Goal: Communication & Community: Answer question/provide support

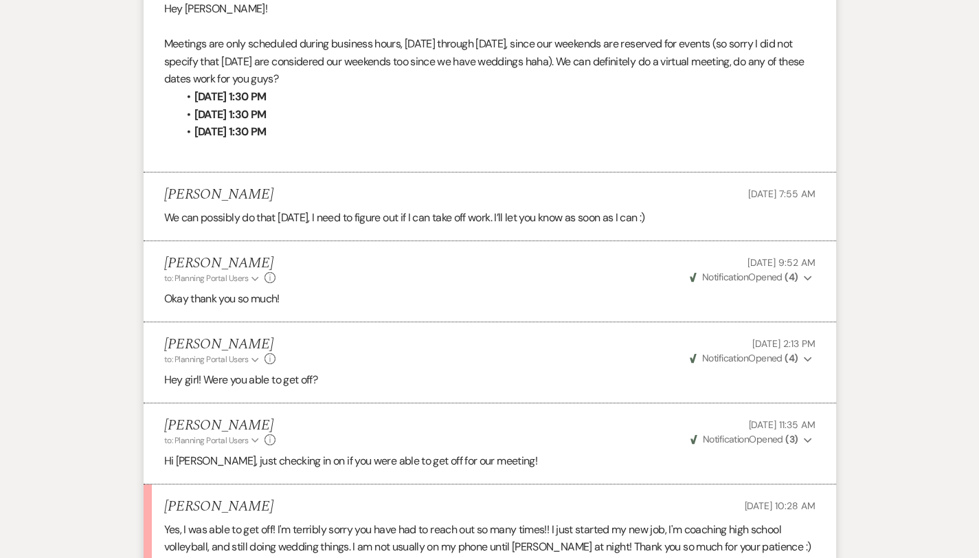
scroll to position [1979, 0]
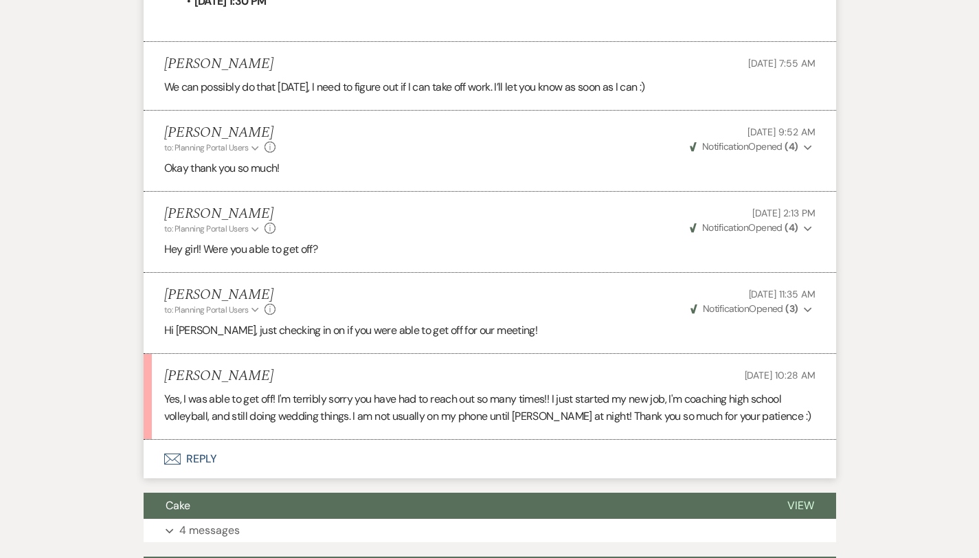
click at [159, 440] on button "Envelope Reply" at bounding box center [490, 459] width 693 height 38
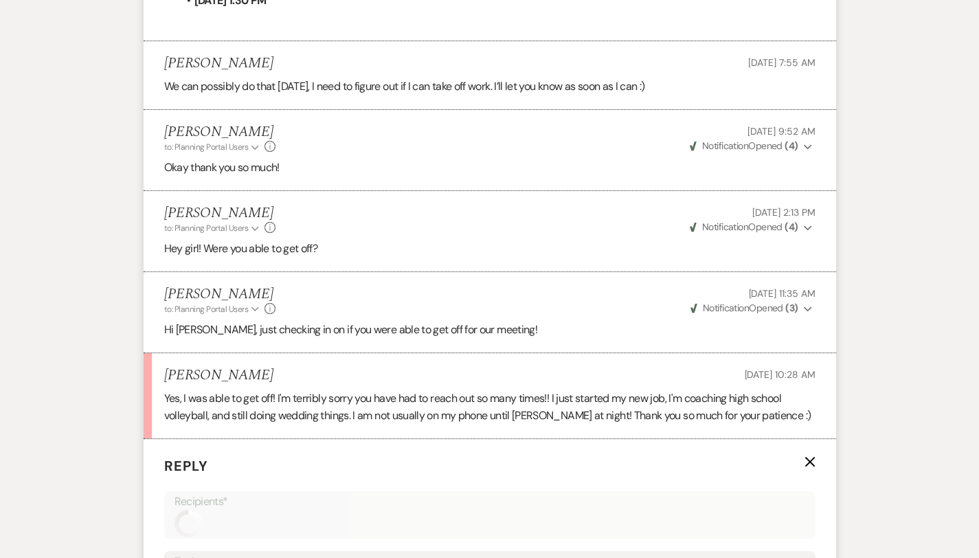
scroll to position [2377, 0]
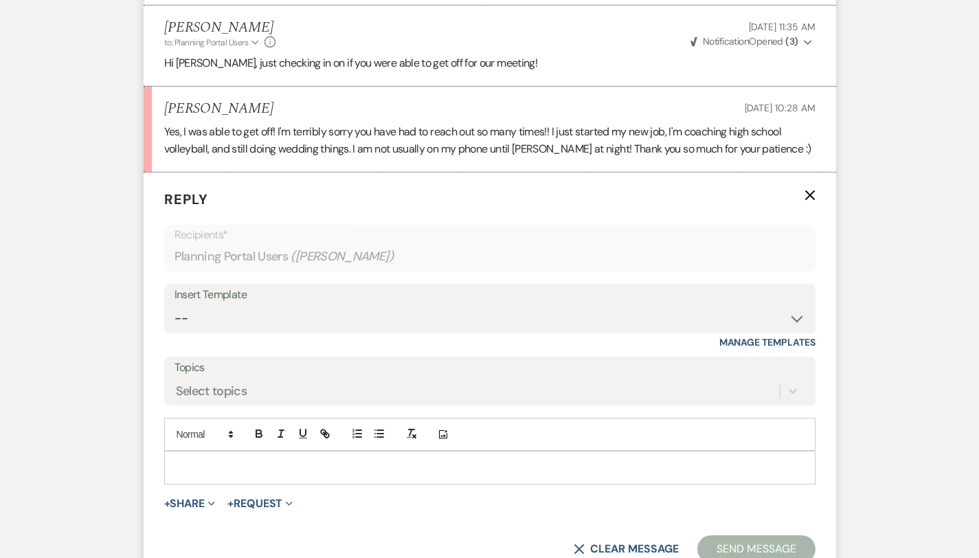
click at [175, 460] on p at bounding box center [490, 467] width 630 height 15
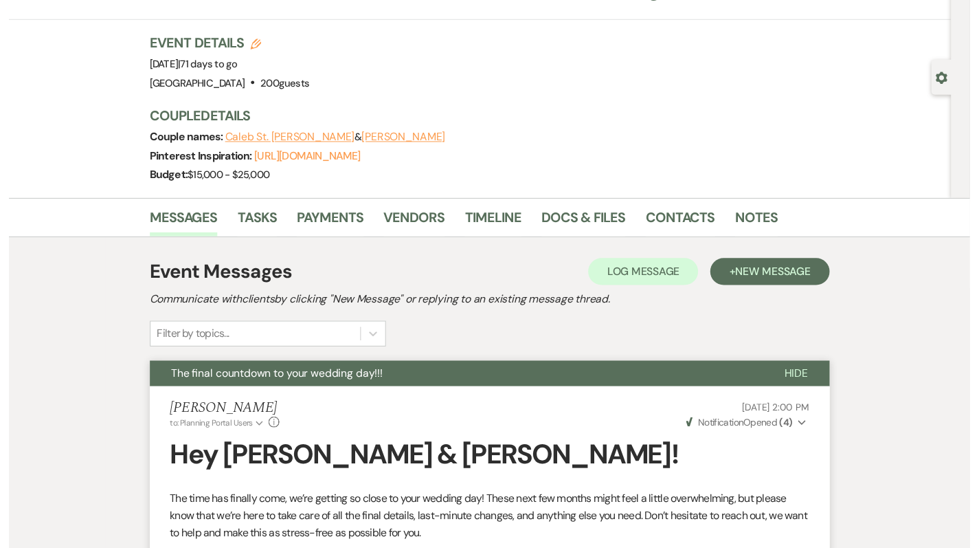
scroll to position [0, 0]
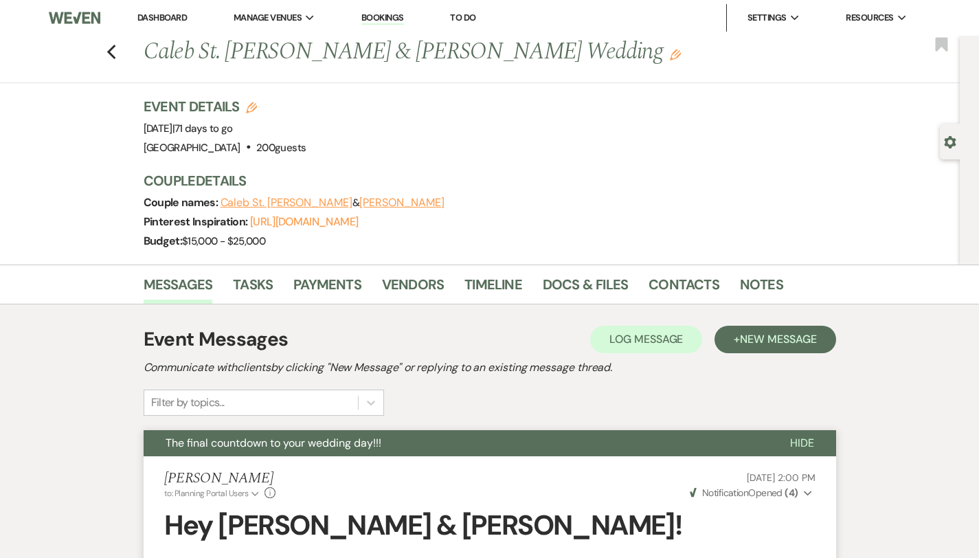
click at [156, 19] on link "Dashboard" at bounding box center [161, 18] width 49 height 12
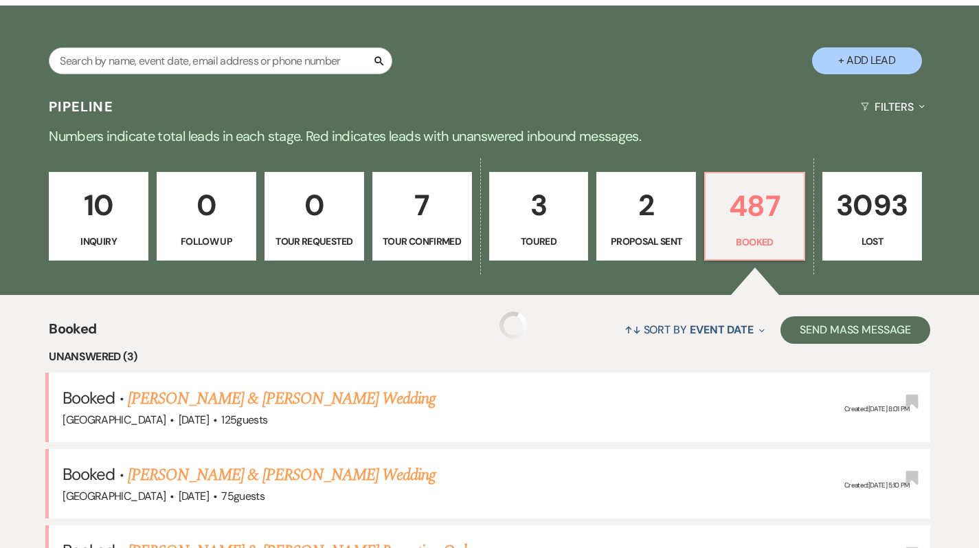
scroll to position [302, 0]
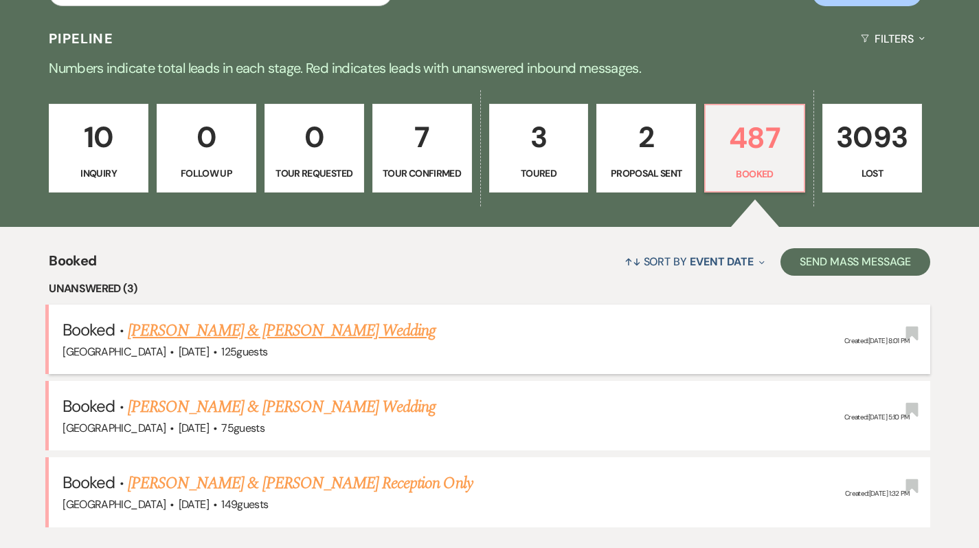
click at [230, 331] on link "[PERSON_NAME] & [PERSON_NAME] Wedding" at bounding box center [282, 330] width 308 height 25
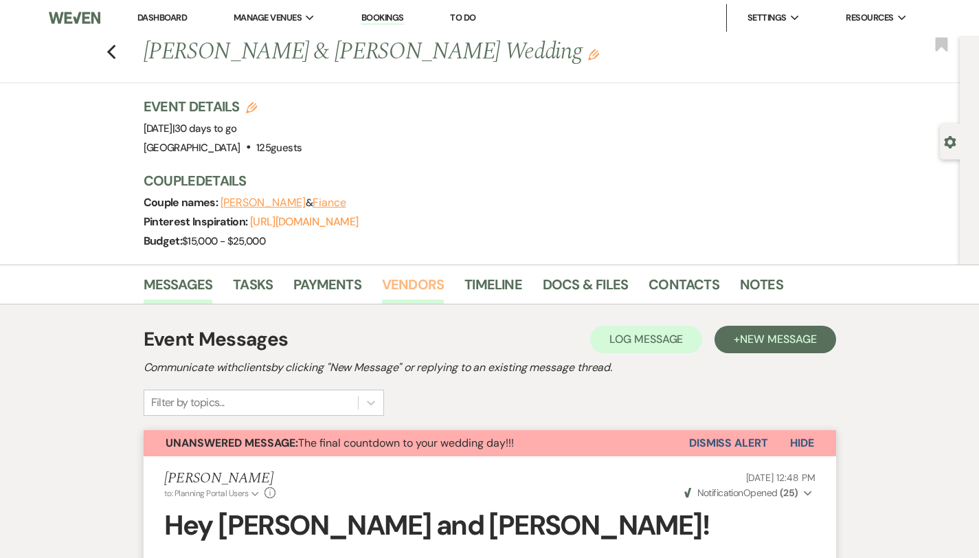
click at [382, 288] on link "Vendors" at bounding box center [413, 289] width 62 height 30
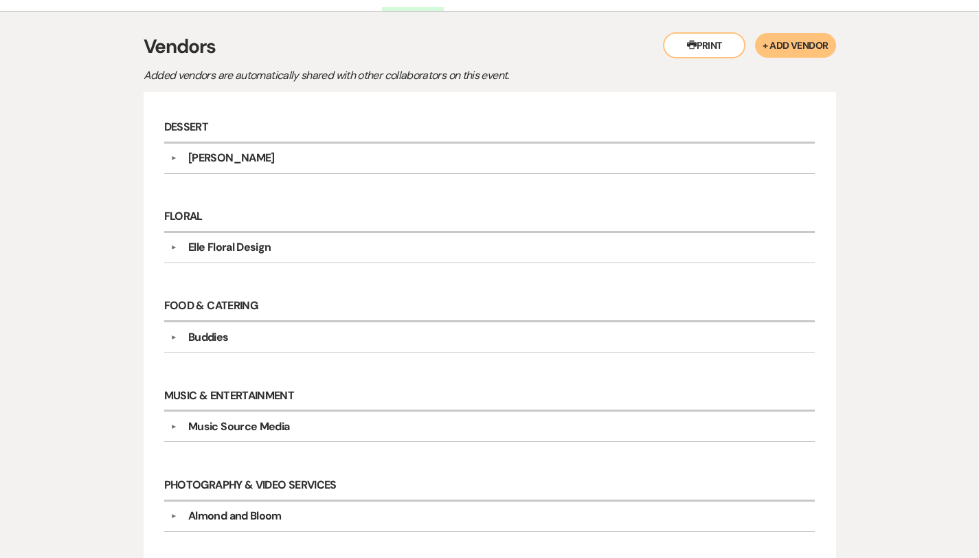
scroll to position [292, 0]
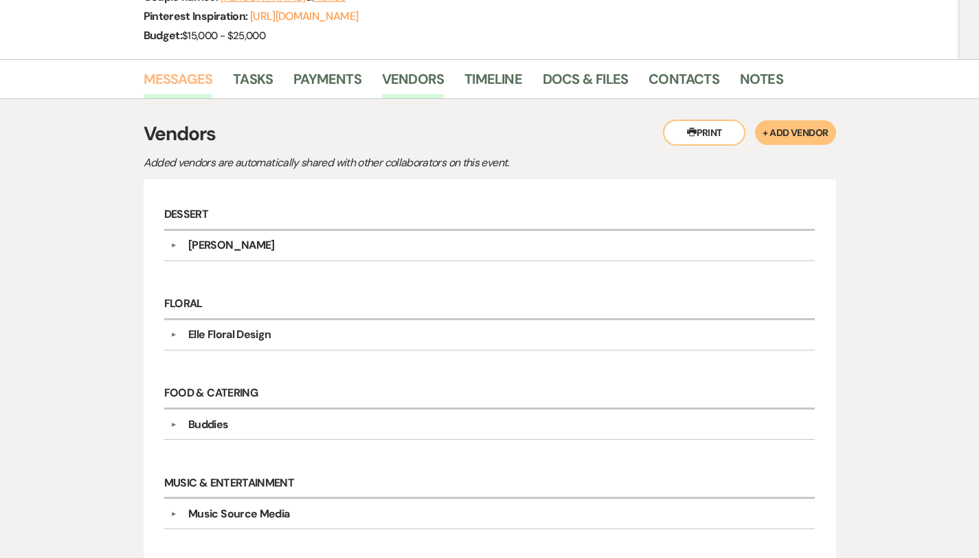
click at [156, 84] on link "Messages" at bounding box center [178, 83] width 69 height 30
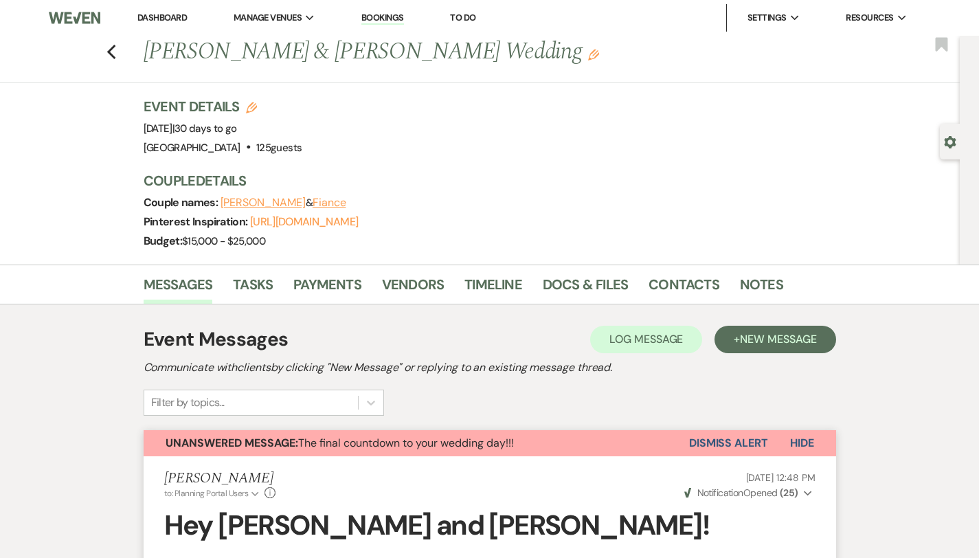
click at [172, 13] on link "Dashboard" at bounding box center [161, 18] width 49 height 12
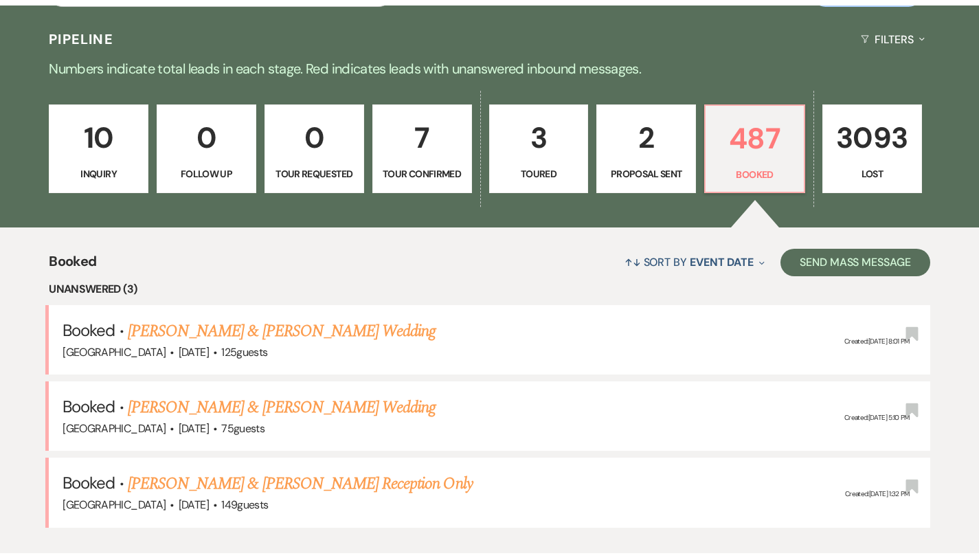
scroll to position [411, 0]
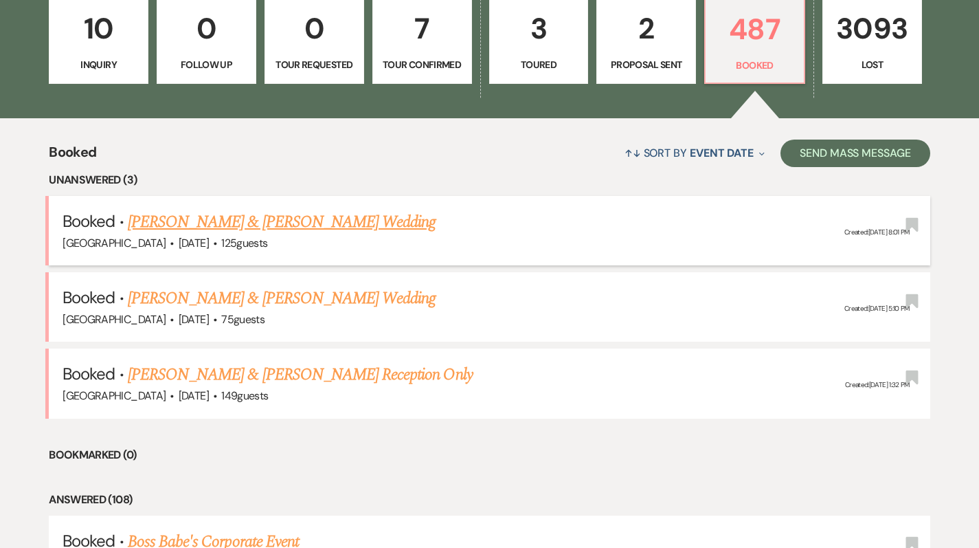
click at [188, 224] on link "[PERSON_NAME] & [PERSON_NAME] Wedding" at bounding box center [282, 222] width 308 height 25
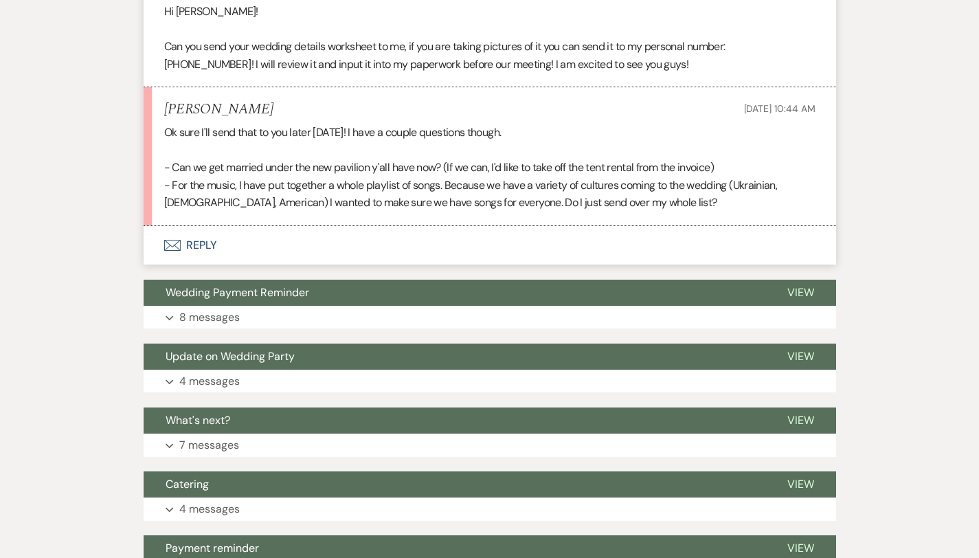
scroll to position [1994, 0]
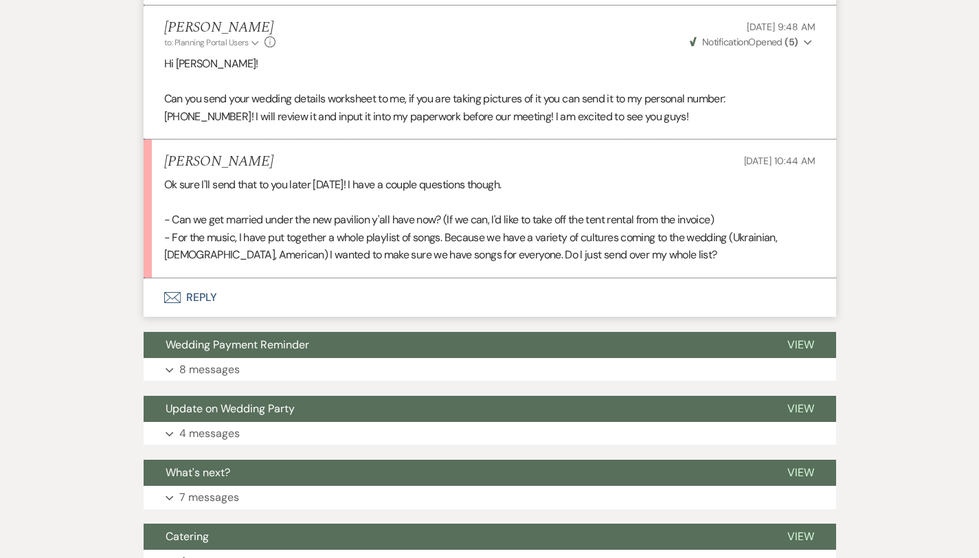
click at [152, 278] on button "Envelope Reply" at bounding box center [490, 297] width 693 height 38
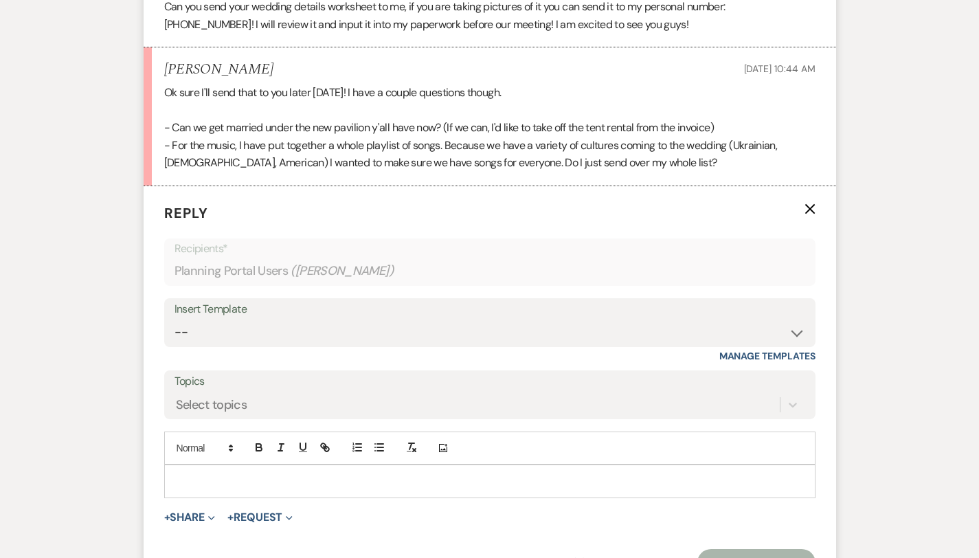
scroll to position [2087, 0]
click at [175, 473] on p at bounding box center [490, 480] width 630 height 15
click at [373, 441] on icon "button" at bounding box center [379, 447] width 12 height 12
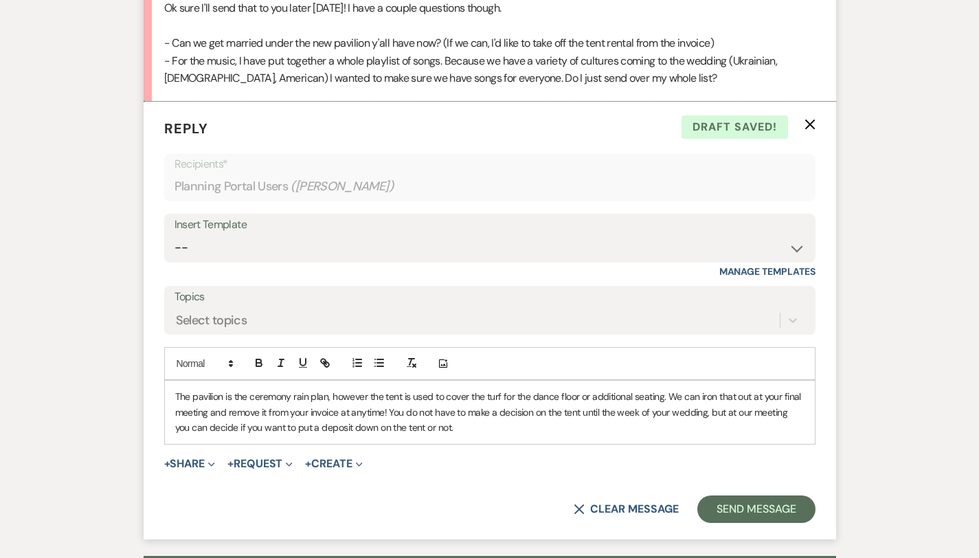
scroll to position [2165, 0]
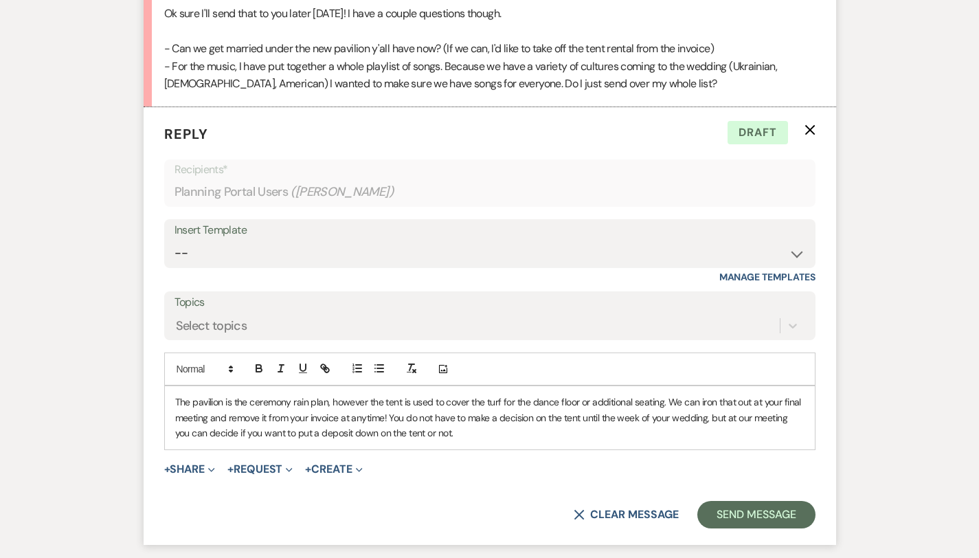
click at [622, 394] on p "The pavilion is the ceremony rain plan, however the tent is used to cover the t…" at bounding box center [490, 417] width 630 height 46
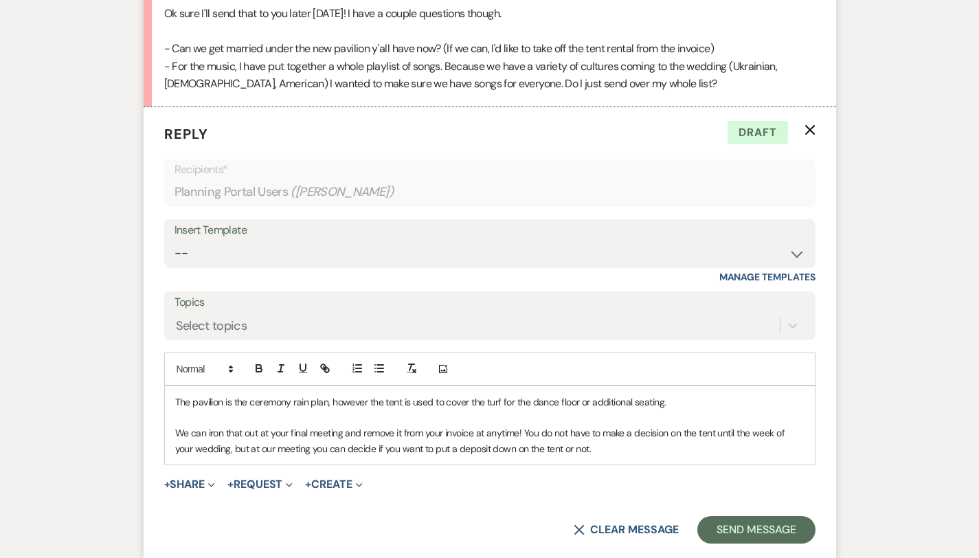
click at [458, 427] on p "We can iron that out at your final meeting and remove it from your invoice at a…" at bounding box center [490, 440] width 630 height 31
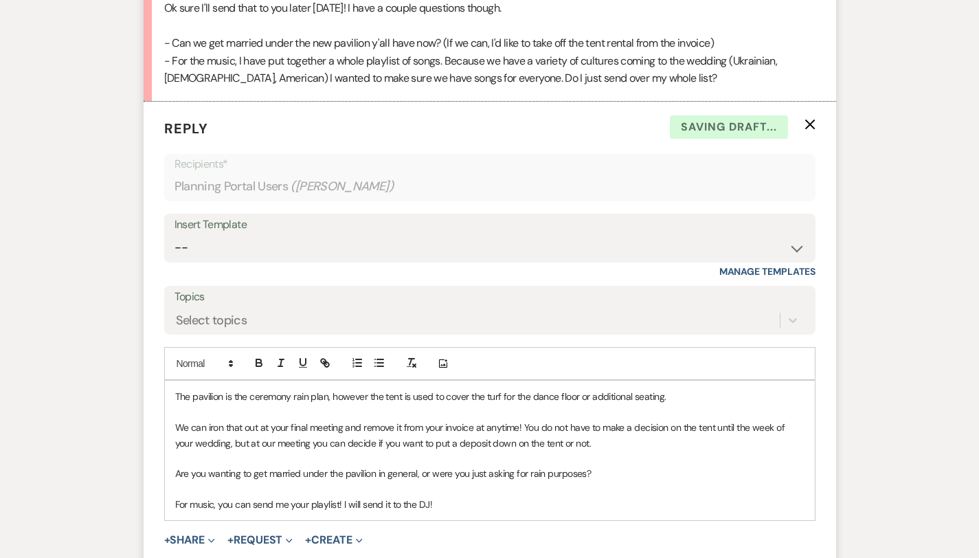
scroll to position [2280, 0]
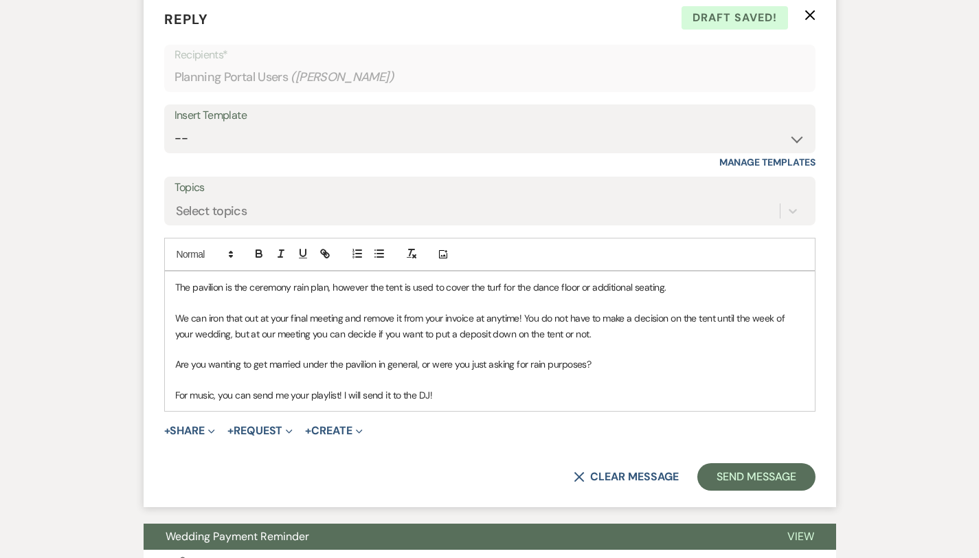
click at [619, 280] on p "The pavilion is the ceremony rain plan, however the tent is used to cover the t…" at bounding box center [490, 287] width 630 height 15
drag, startPoint x: 801, startPoint y: 304, endPoint x: 804, endPoint y: 314, distance: 10.2
click at [804, 314] on p "We can iron that out at your final meeting and remove it from your invoice at a…" at bounding box center [490, 326] width 630 height 31
click at [469, 311] on p "We can iron that out at your final meeting and remove it from your invoice at a…" at bounding box center [490, 326] width 630 height 31
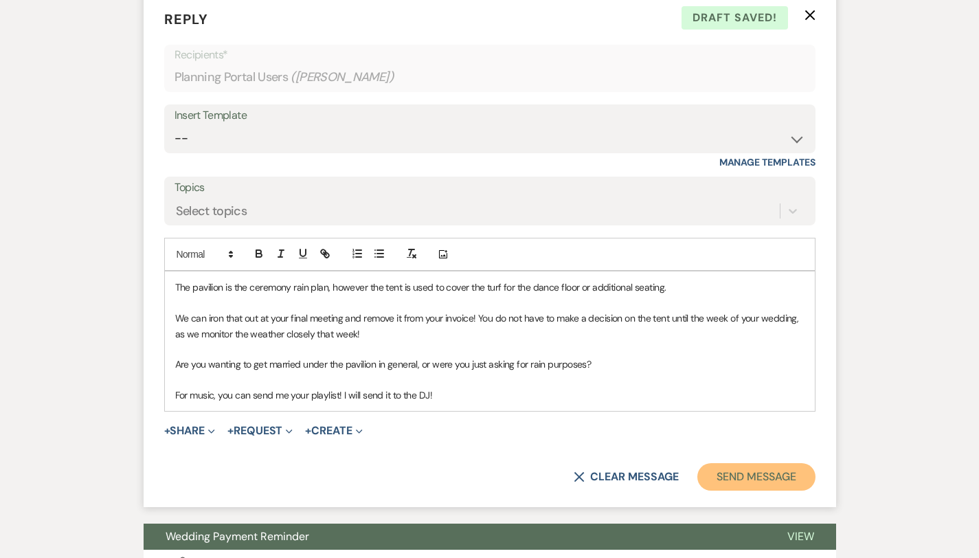
click at [765, 463] on button "Send Message" at bounding box center [757, 476] width 118 height 27
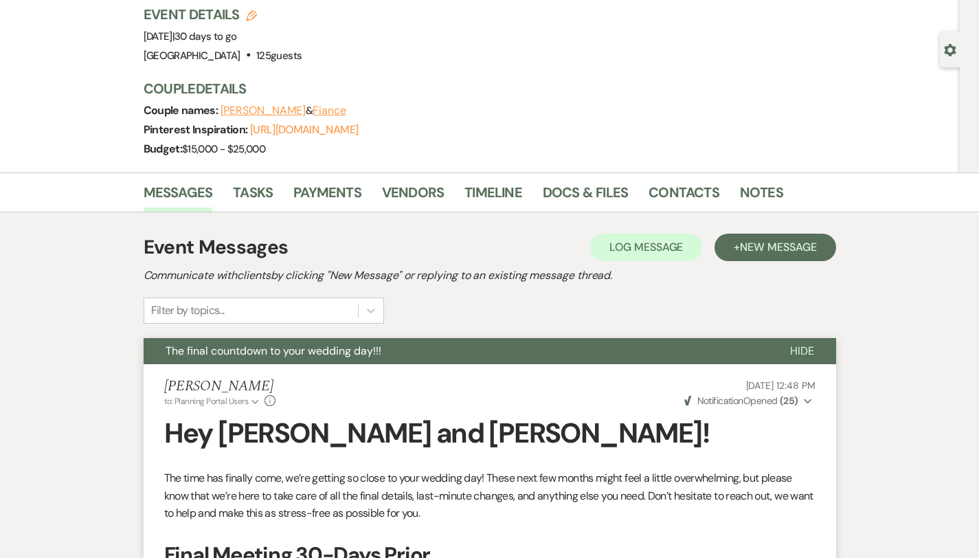
scroll to position [0, 0]
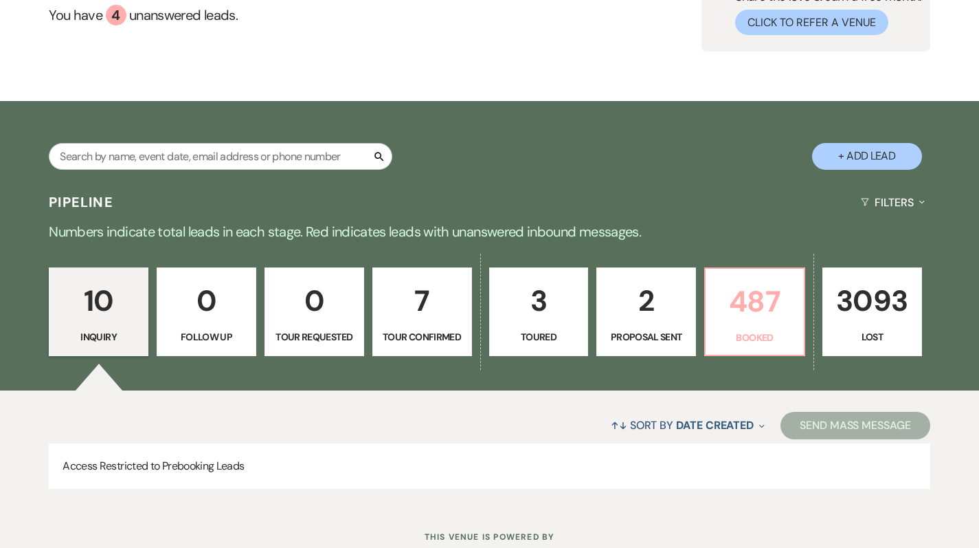
click at [749, 316] on p "487" at bounding box center [755, 301] width 82 height 46
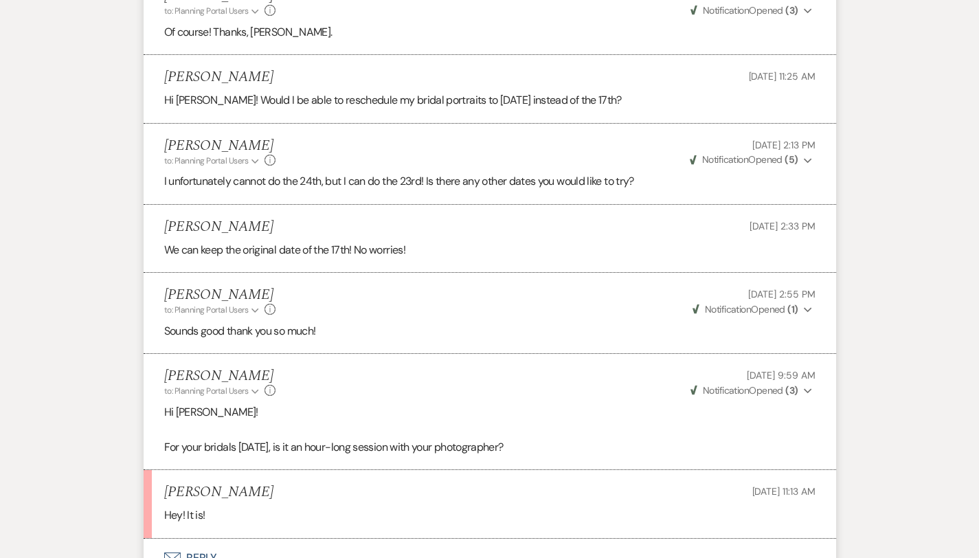
scroll to position [1374, 0]
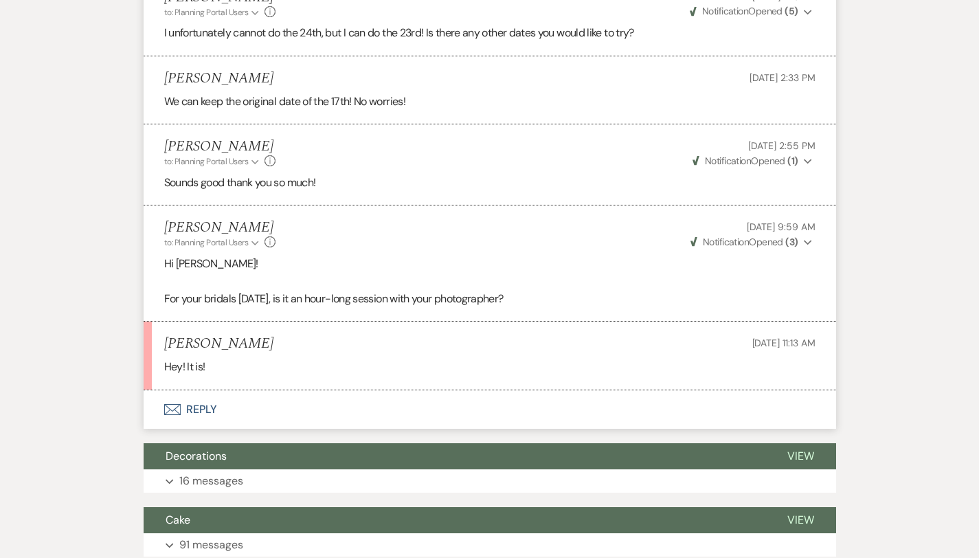
click at [173, 390] on button "Envelope Reply" at bounding box center [490, 409] width 693 height 38
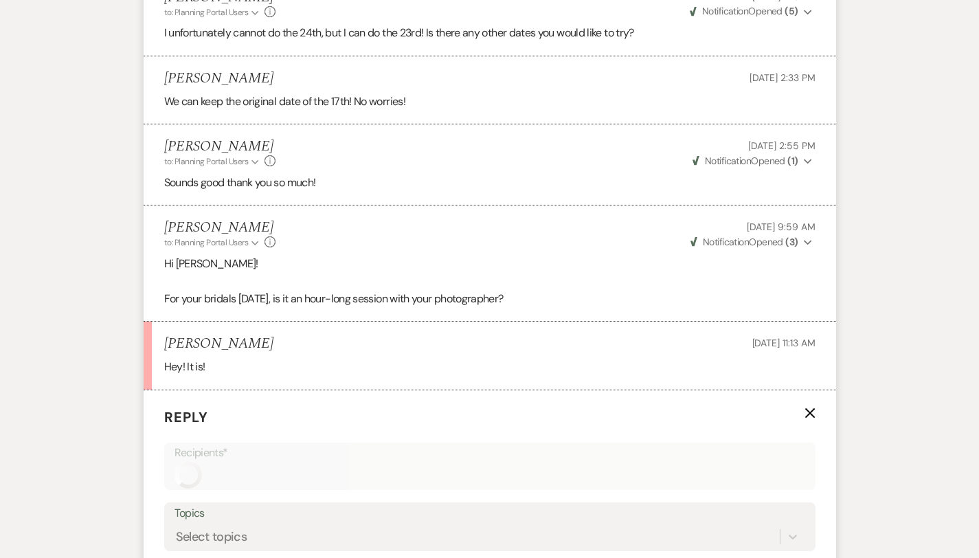
scroll to position [1609, 0]
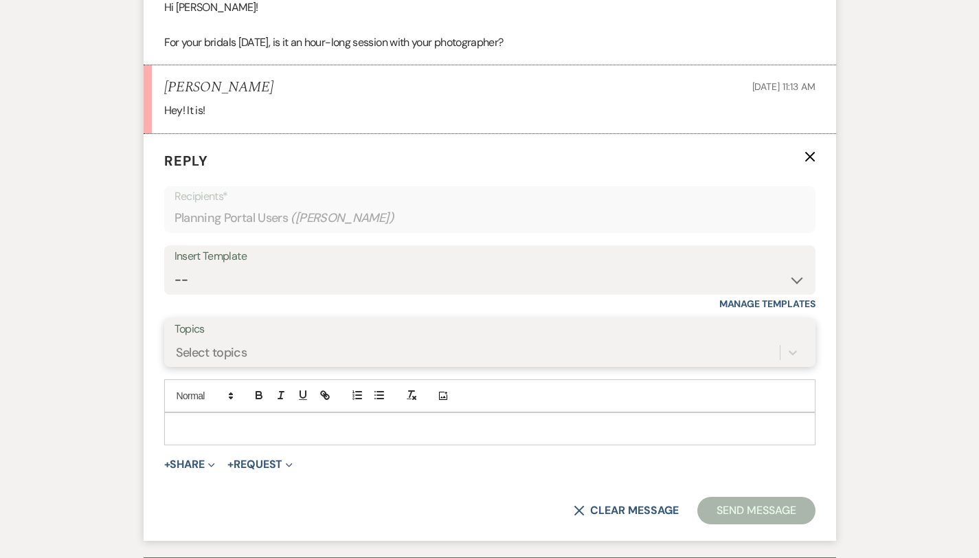
click at [175, 365] on div "Select topics" at bounding box center [490, 353] width 631 height 26
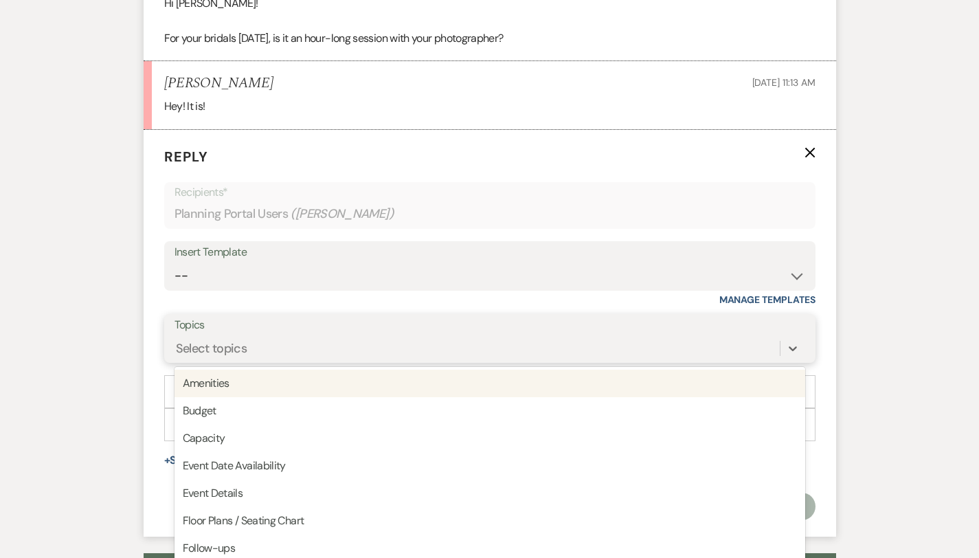
scroll to position [1637, 0]
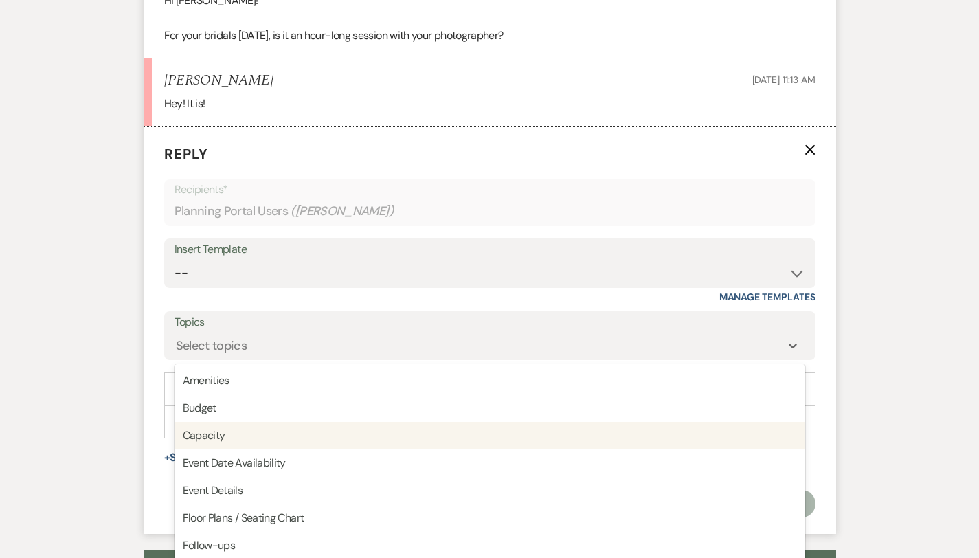
click at [47, 389] on div "Messages Tasks Payments Vendors Timeline Docs & Files Contacts Notes Event Mess…" at bounding box center [489, 41] width 979 height 2823
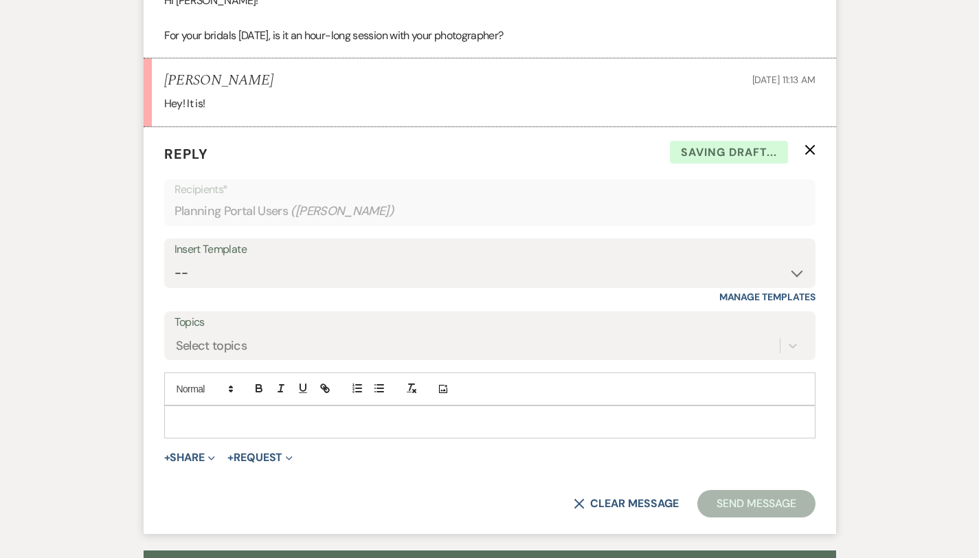
click at [175, 414] on p at bounding box center [490, 421] width 630 height 15
click at [815, 490] on button "Send Message" at bounding box center [757, 503] width 118 height 27
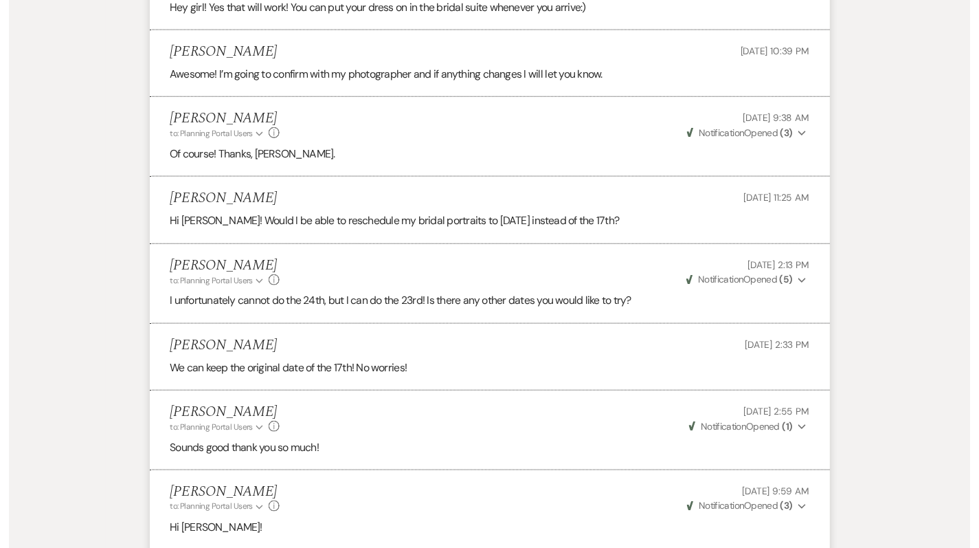
scroll to position [0, 0]
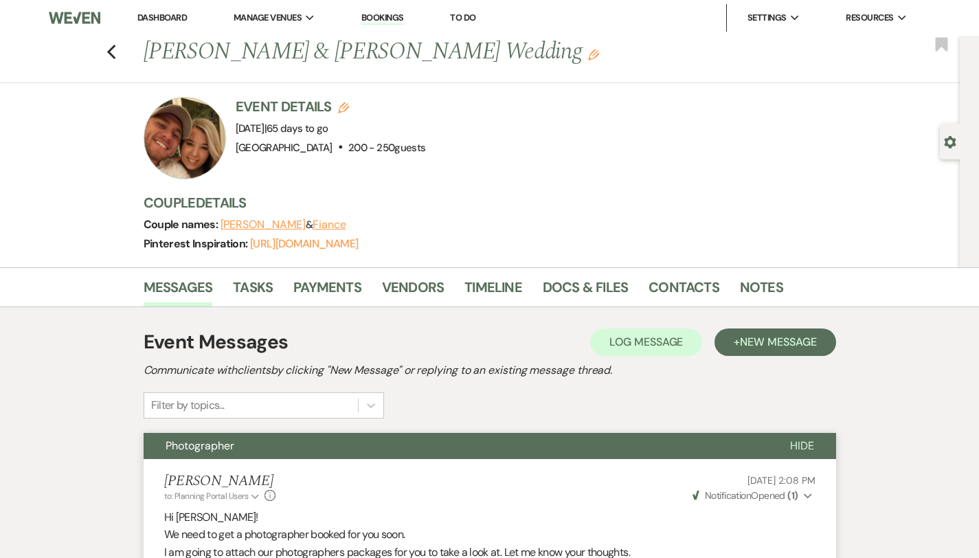
click at [148, 19] on link "Dashboard" at bounding box center [161, 18] width 49 height 12
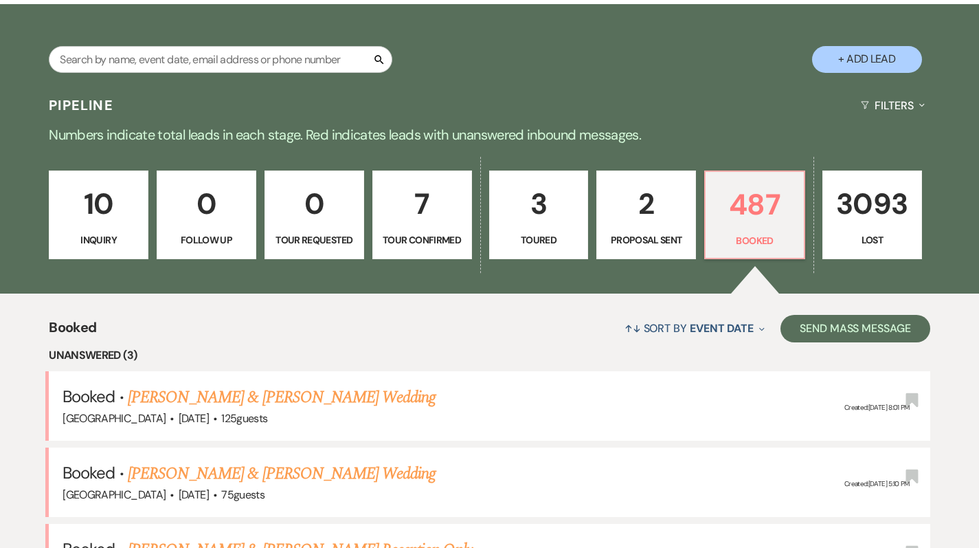
scroll to position [234, 0]
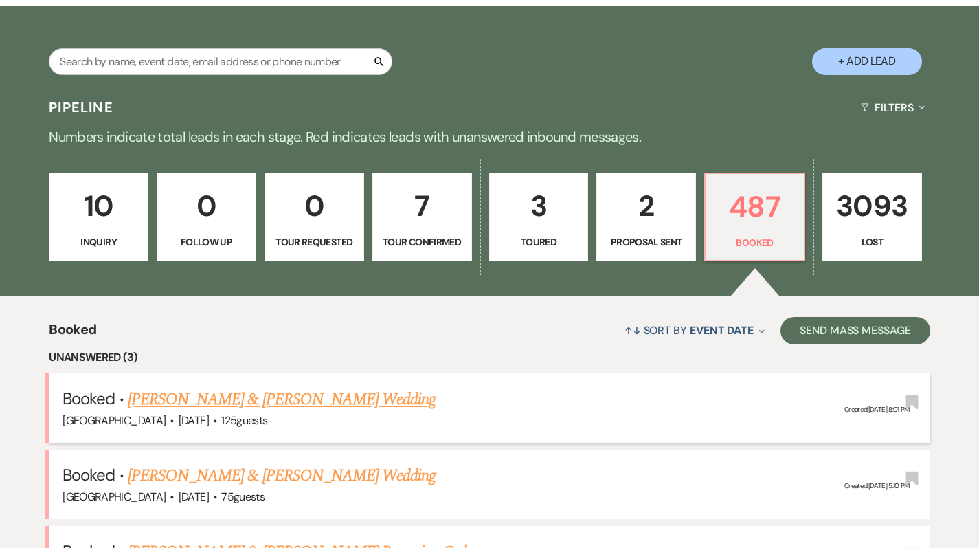
click at [248, 399] on link "[PERSON_NAME] & [PERSON_NAME] Wedding" at bounding box center [282, 399] width 308 height 25
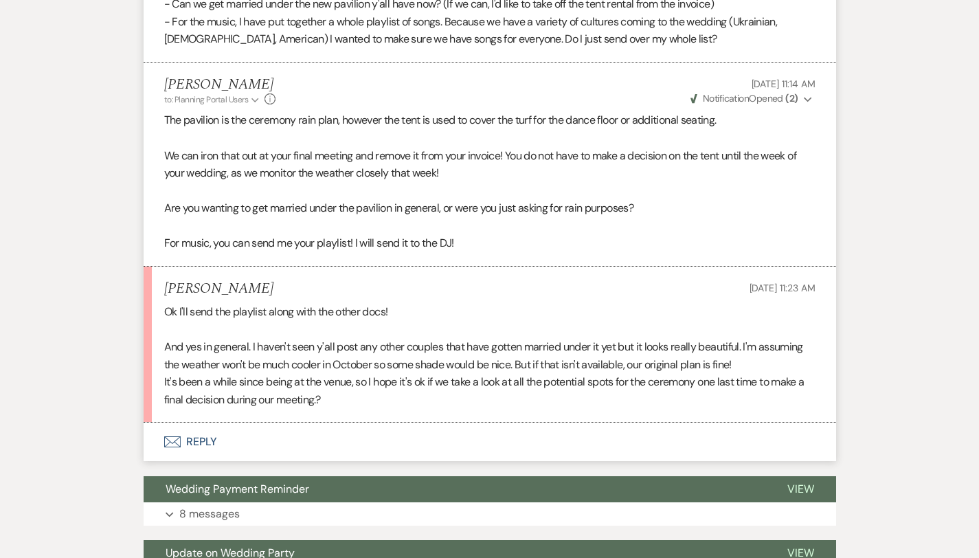
scroll to position [2212, 0]
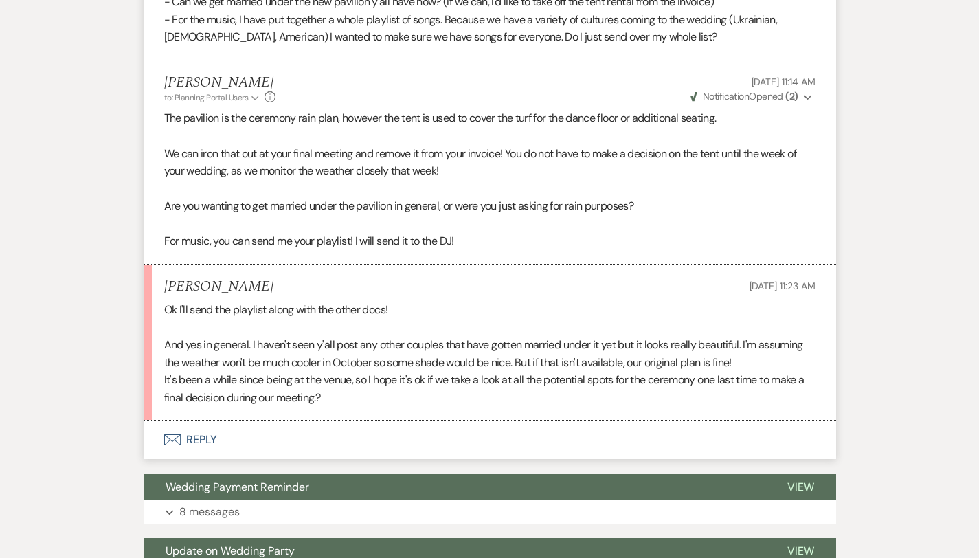
click at [164, 421] on button "Envelope Reply" at bounding box center [490, 440] width 693 height 38
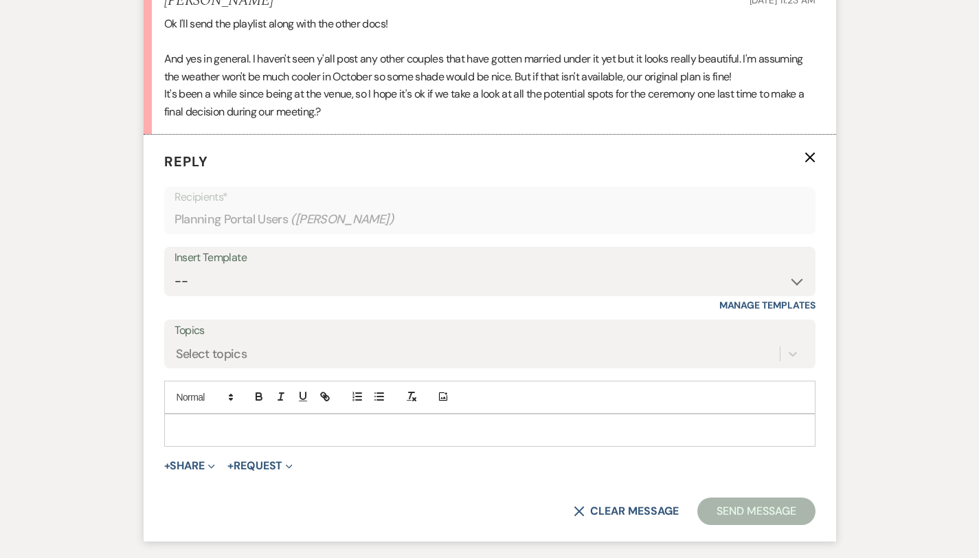
scroll to position [2498, 0]
click at [170, 428] on form "Reply X Recipients* Planning Portal Users ( [PERSON_NAME] ) Insert Template -- …" at bounding box center [490, 337] width 693 height 407
click at [175, 422] on p at bounding box center [490, 429] width 630 height 15
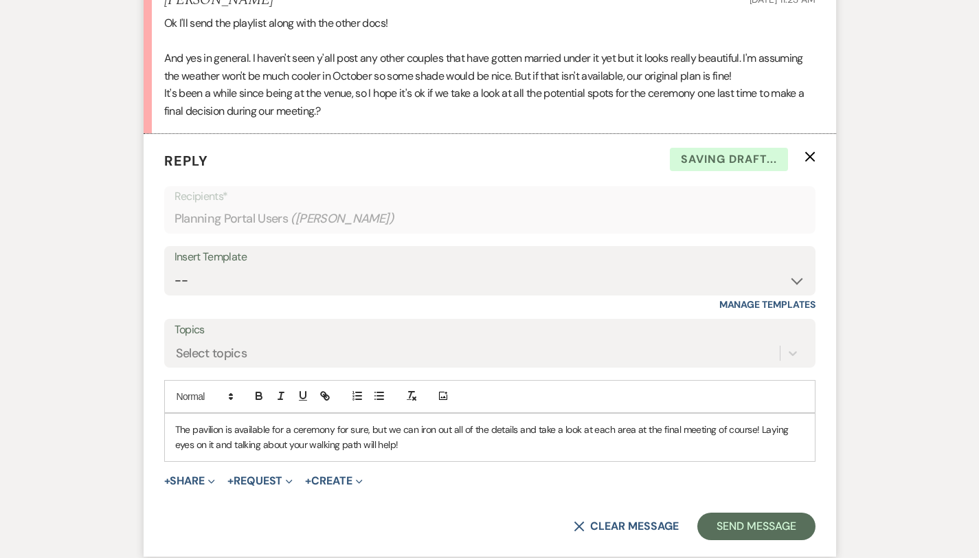
click at [230, 430] on p "The pavilion is available for a ceremony for sure, but we can iron out all of t…" at bounding box center [490, 437] width 630 height 31
click at [331, 436] on div "The pavilion is available for a ceremony for sure, but we can iron out all of t…" at bounding box center [490, 437] width 650 height 47
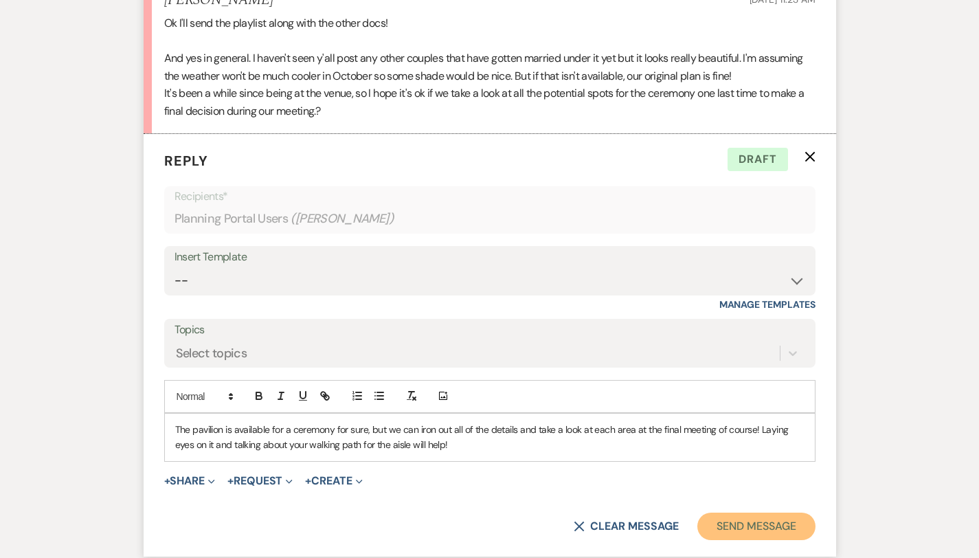
click at [761, 513] on button "Send Message" at bounding box center [757, 526] width 118 height 27
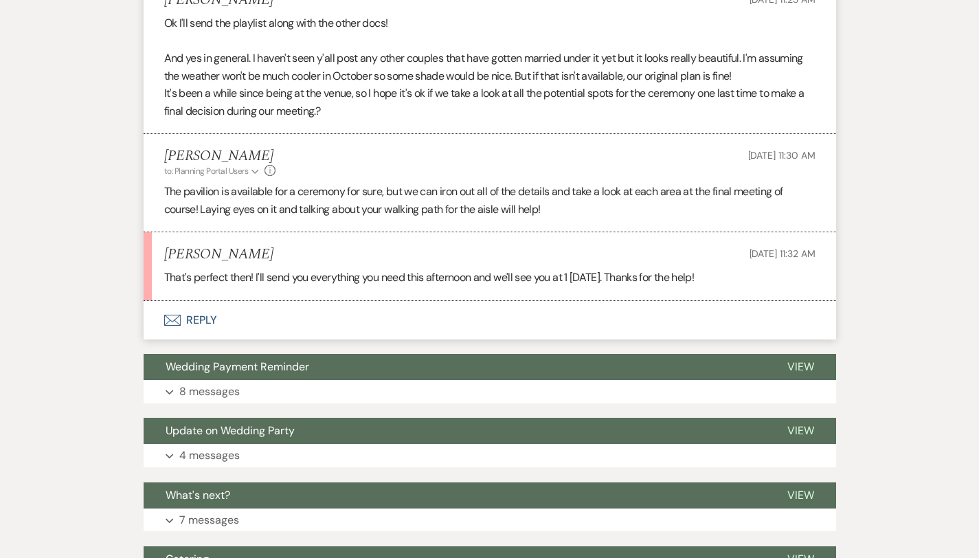
click at [147, 301] on button "Envelope Reply" at bounding box center [490, 320] width 693 height 38
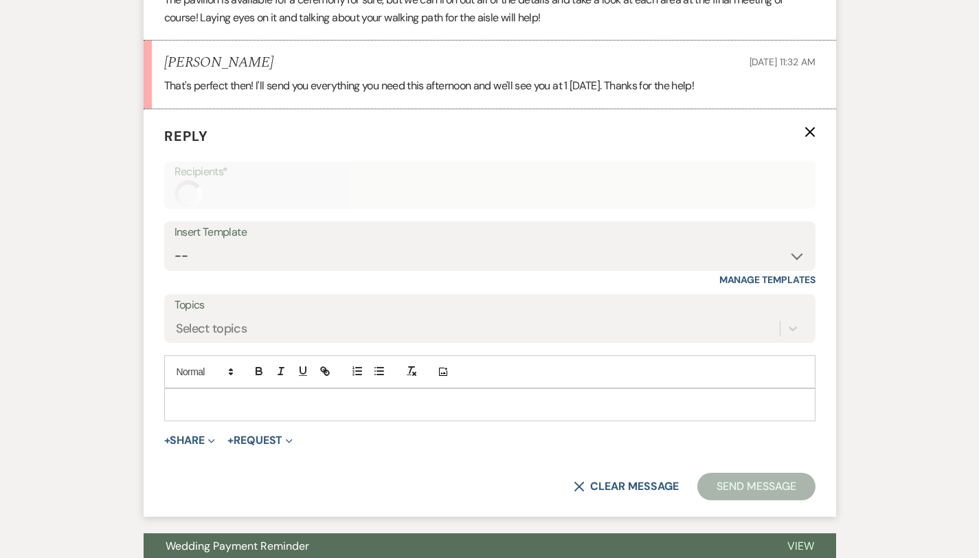
scroll to position [2706, 0]
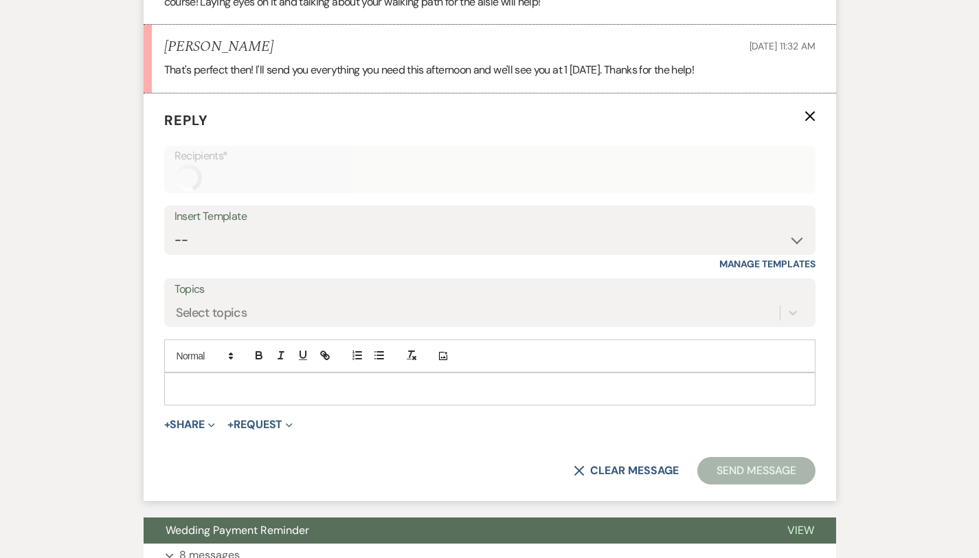
click at [175, 381] on p at bounding box center [490, 388] width 630 height 15
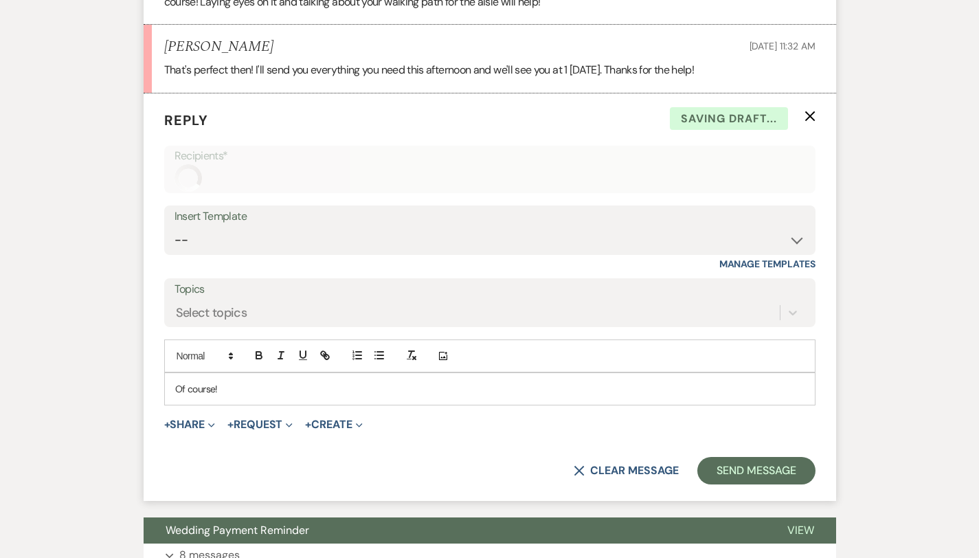
scroll to position [2705, 0]
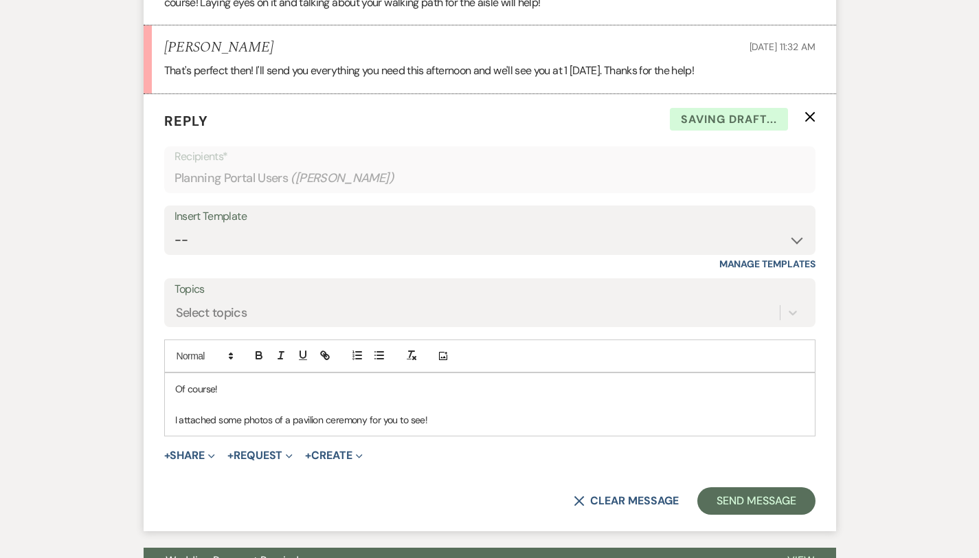
click at [151, 425] on form "Reply X Saving draft... Recipients* Planning Portal Users ( [PERSON_NAME] ) Ins…" at bounding box center [490, 313] width 693 height 438
click at [145, 445] on form "Reply X Saving draft... Recipients* Planning Portal Users ( [PERSON_NAME] ) Ins…" at bounding box center [490, 313] width 693 height 438
click at [164, 450] on button "+ Share Expand" at bounding box center [190, 455] width 52 height 11
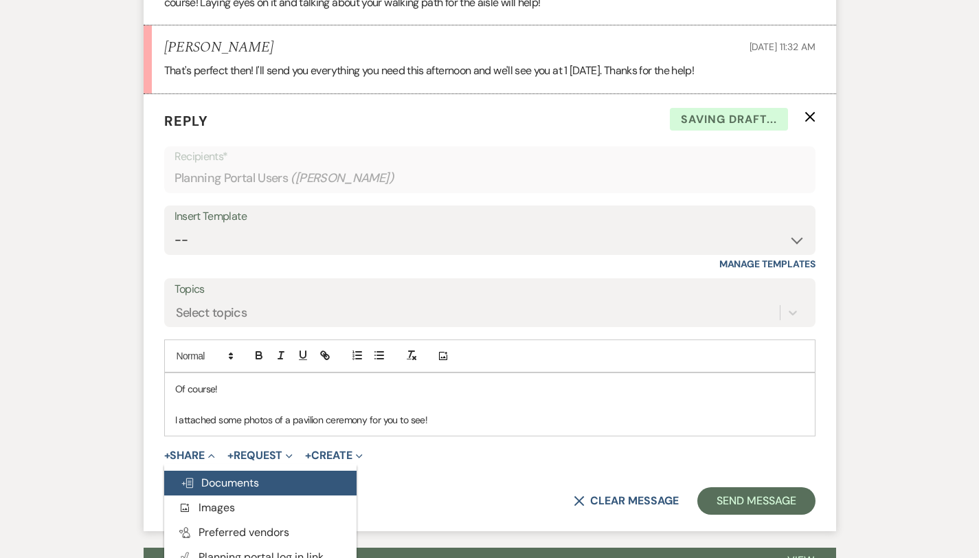
click at [181, 476] on span "Doc Upload Documents" at bounding box center [220, 483] width 78 height 14
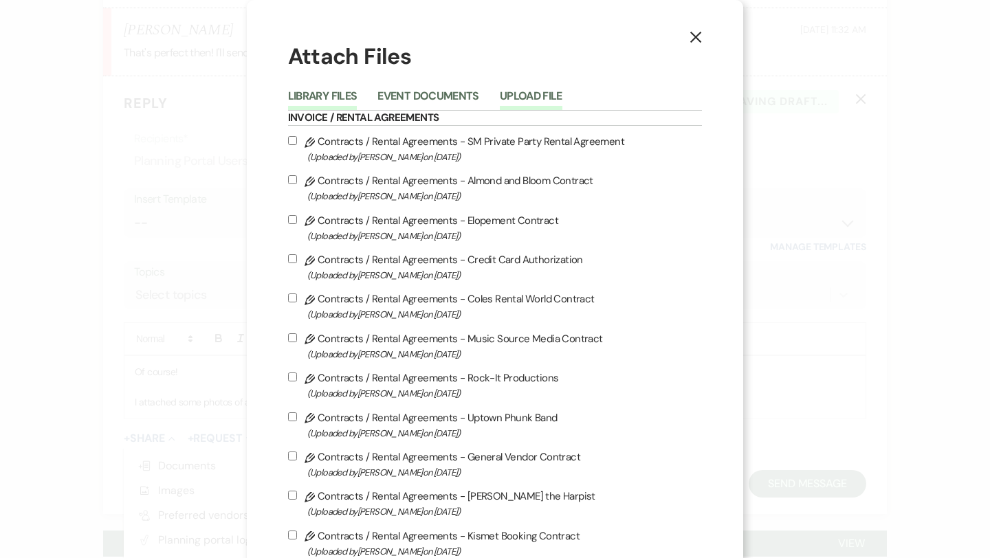
click at [527, 92] on button "Upload File" at bounding box center [531, 100] width 63 height 19
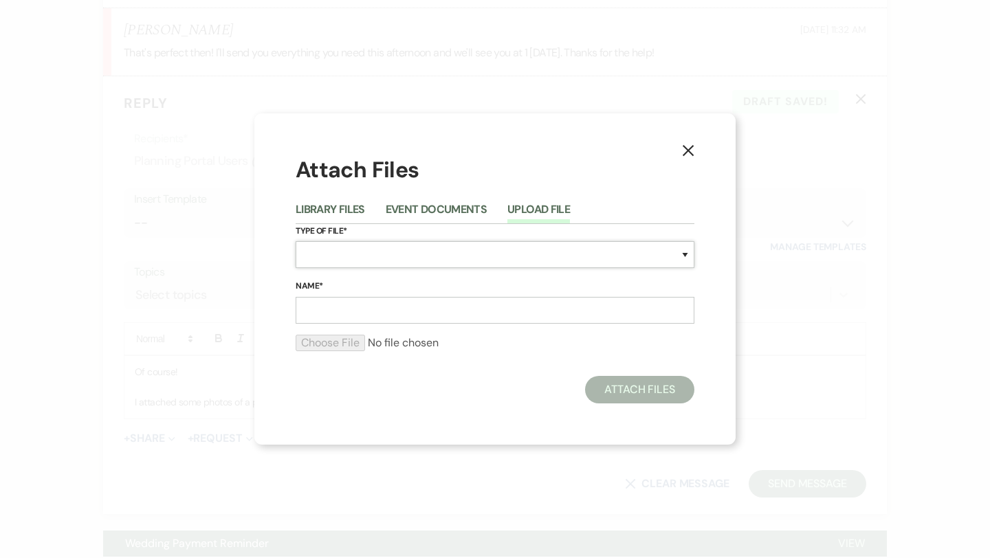
click at [424, 260] on select "Special Event Insurance Vendor Certificate of Insurance Contracts / Rental Agre…" at bounding box center [495, 254] width 399 height 27
select select "0"
click at [344, 320] on input "Name*" at bounding box center [495, 310] width 399 height 27
type input "Henley Ceremony"
click at [326, 340] on input "file" at bounding box center [495, 343] width 399 height 16
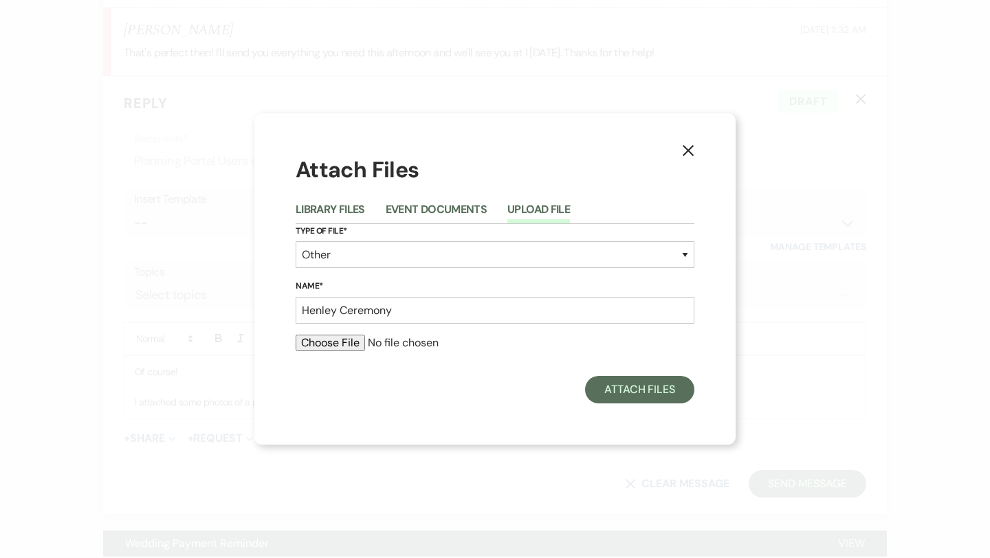
type input "C:\fakepath\HenleyWeddingCeremony-60.jpg"
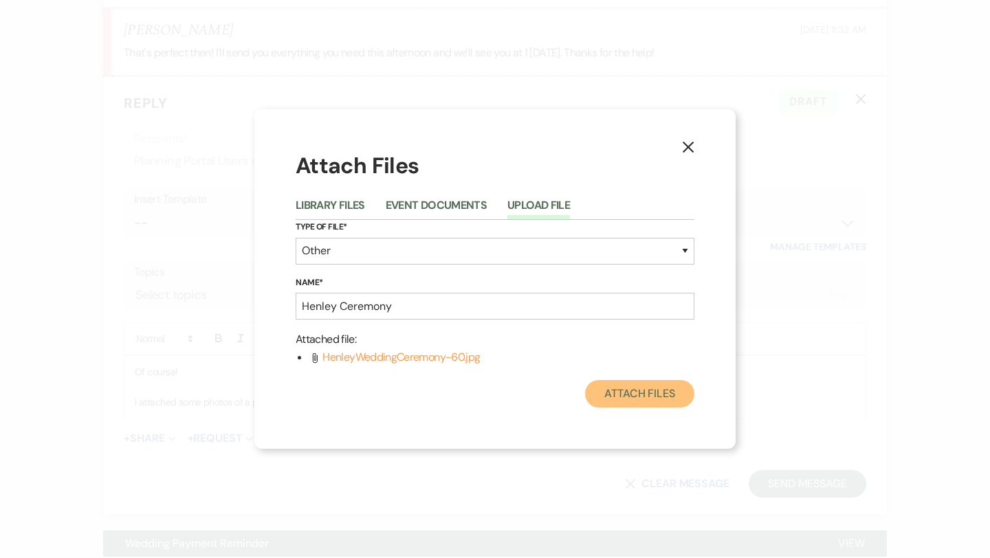
click at [631, 397] on button "Attach Files" at bounding box center [639, 393] width 109 height 27
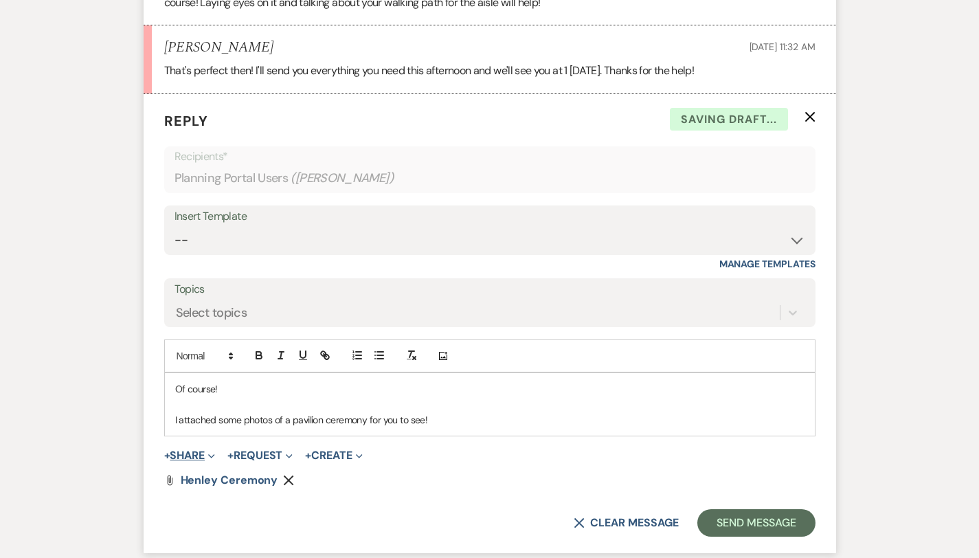
click at [164, 450] on button "+ Share Expand" at bounding box center [190, 455] width 52 height 11
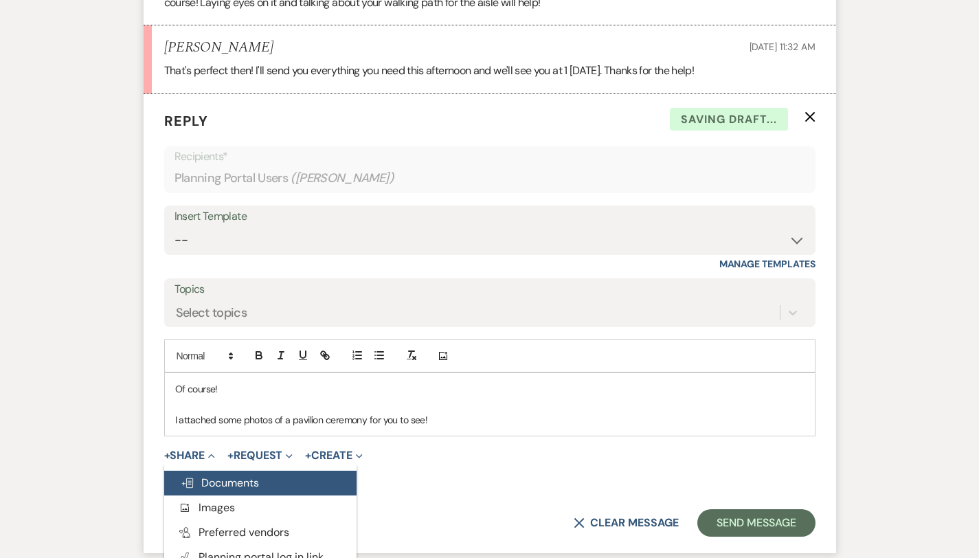
click at [181, 476] on span "Doc Upload Documents" at bounding box center [220, 483] width 78 height 14
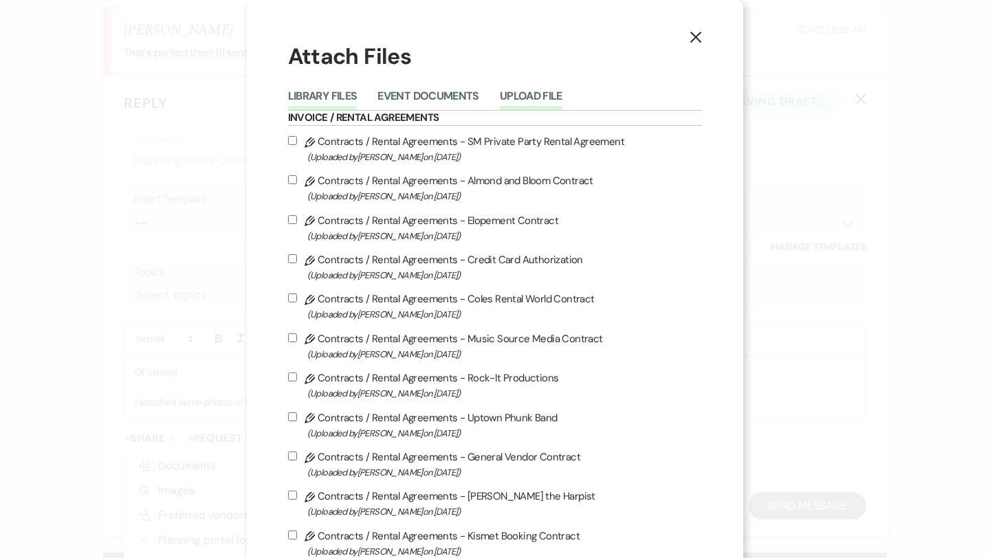
click at [539, 91] on button "Upload File" at bounding box center [531, 100] width 63 height 19
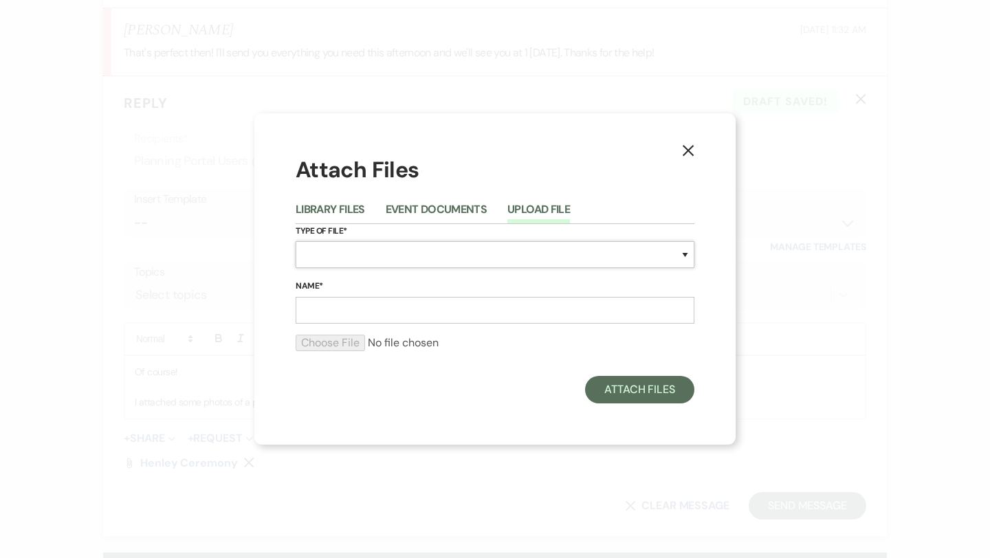
click at [351, 255] on select "Special Event Insurance Vendor Certificate of Insurance Contracts / Rental Agre…" at bounding box center [495, 254] width 399 height 27
select select "0"
click at [343, 315] on input "Name*" at bounding box center [495, 310] width 399 height 27
type input "Henley Ceremony"
click at [346, 345] on input "file" at bounding box center [495, 343] width 399 height 16
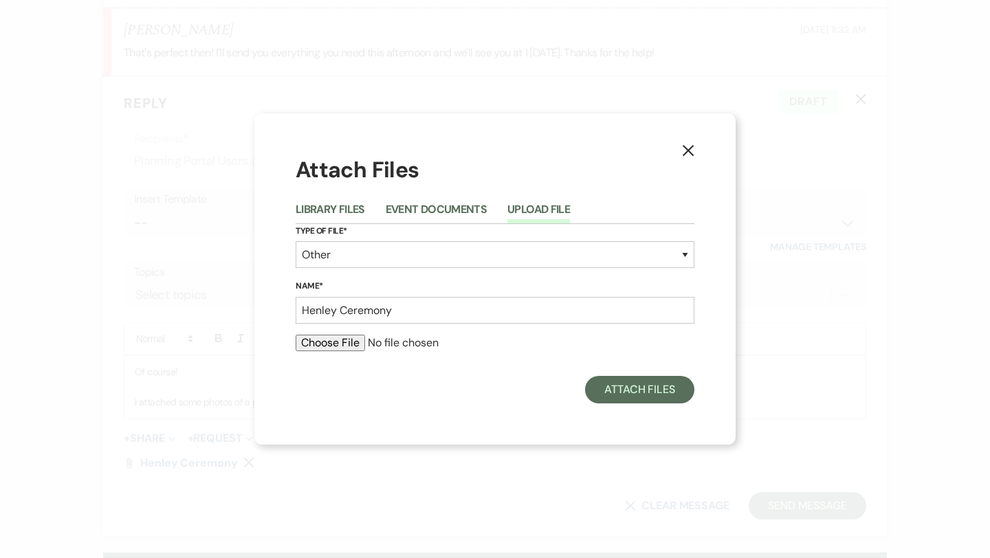
type input "C:\fakepath\HenleyWeddingCeremony-118.jpg"
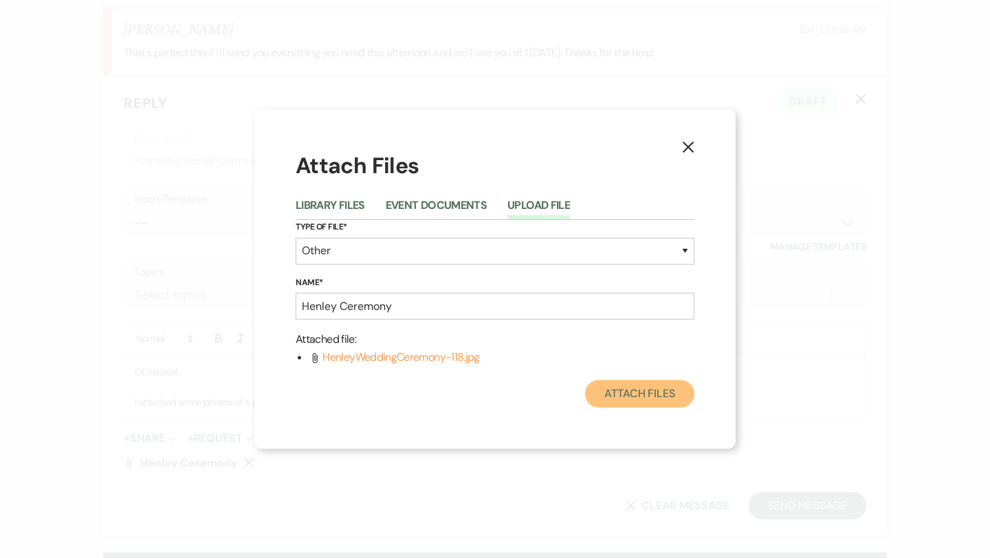
click at [633, 399] on button "Attach Files" at bounding box center [639, 393] width 109 height 27
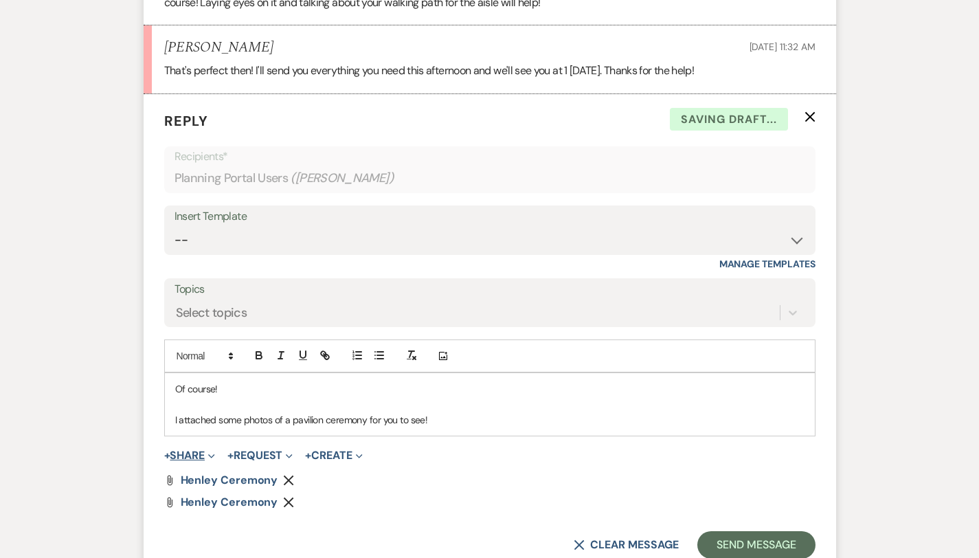
click at [164, 450] on button "+ Share Expand" at bounding box center [190, 455] width 52 height 11
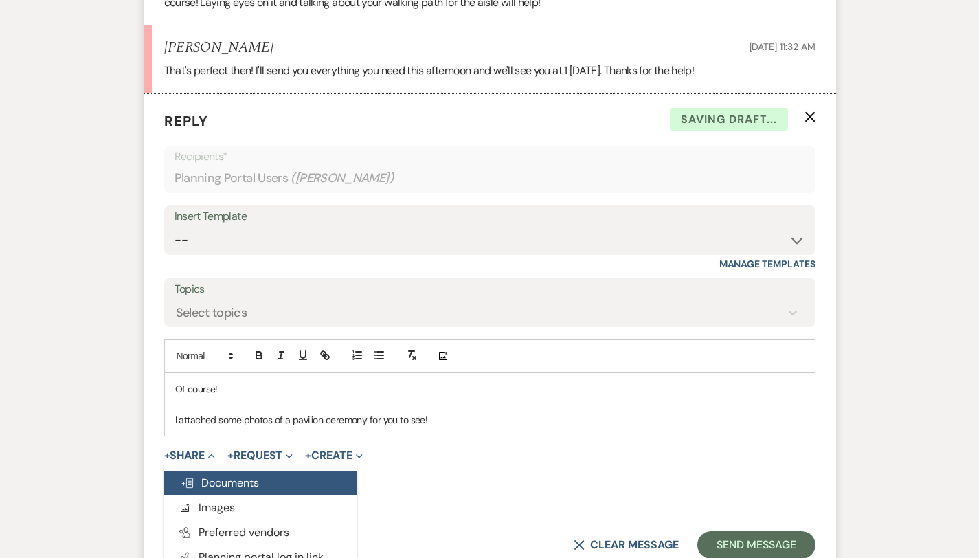
click at [181, 476] on span "Doc Upload Documents" at bounding box center [220, 483] width 78 height 14
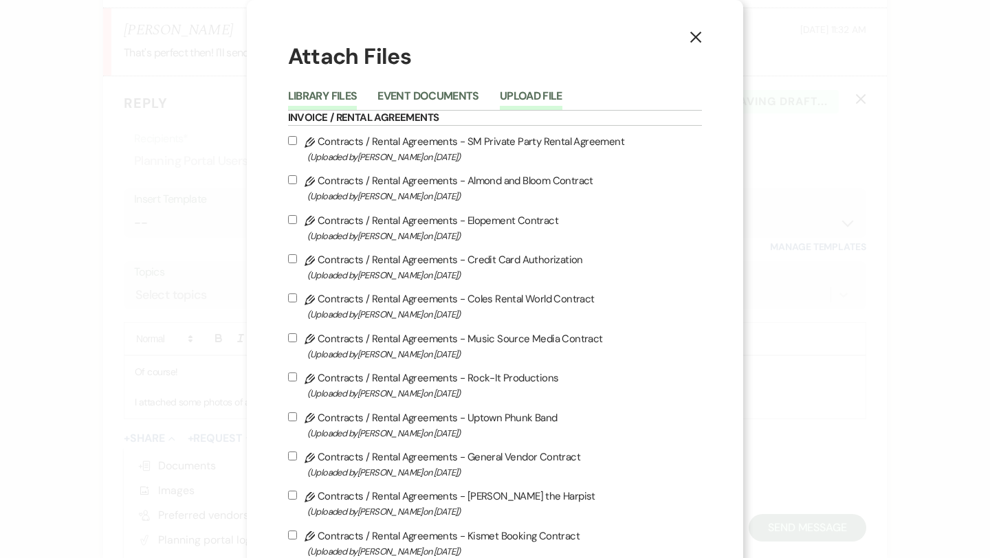
click at [527, 92] on button "Upload File" at bounding box center [531, 100] width 63 height 19
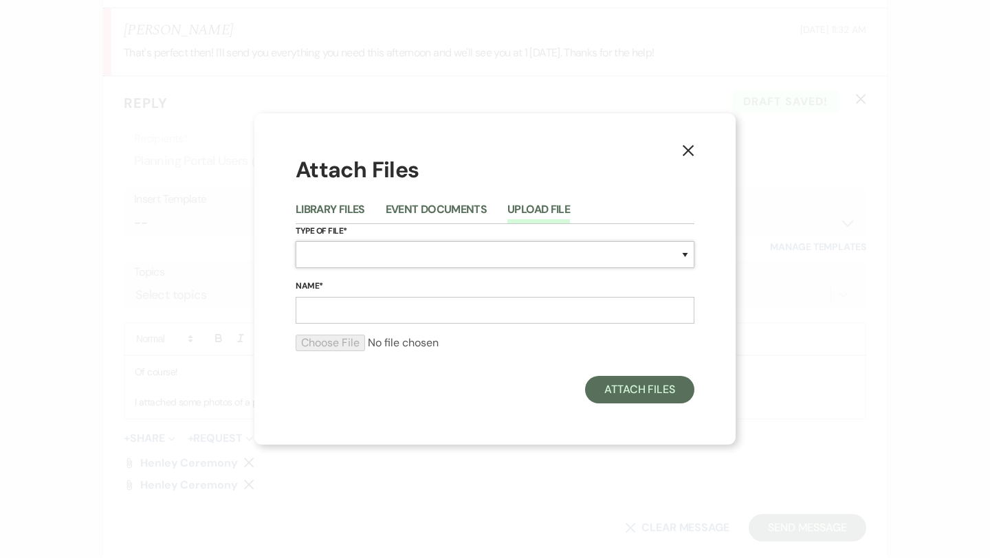
click at [488, 256] on select "Special Event Insurance Vendor Certificate of Insurance Contracts / Rental Agre…" at bounding box center [495, 254] width 399 height 27
select select "0"
click at [333, 308] on input "Name*" at bounding box center [495, 310] width 399 height 27
type input "Henley ceremony"
click at [326, 345] on input "file" at bounding box center [495, 343] width 399 height 16
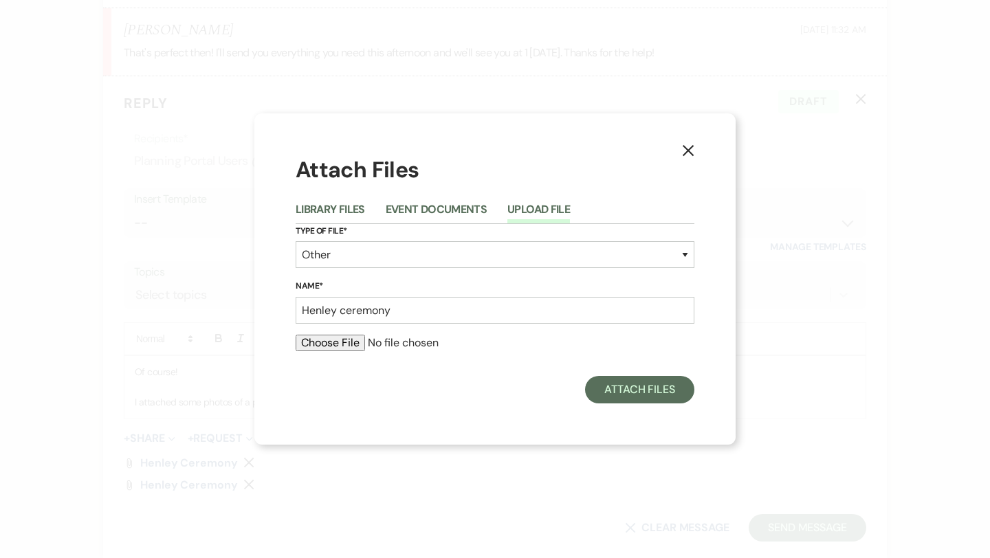
type input "C:\fakepath\HenleyWeddingCeremony-51.jpg"
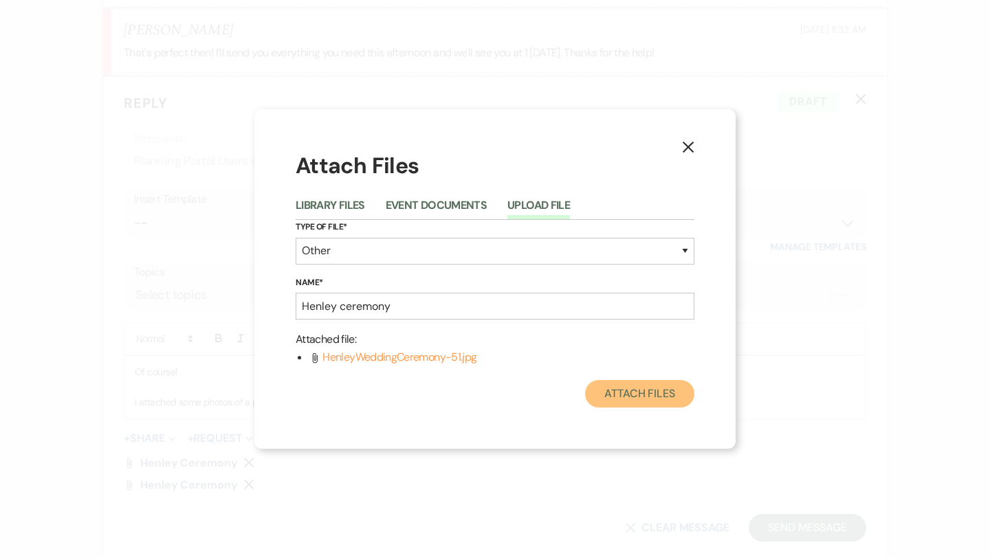
click at [623, 400] on button "Attach Files" at bounding box center [639, 393] width 109 height 27
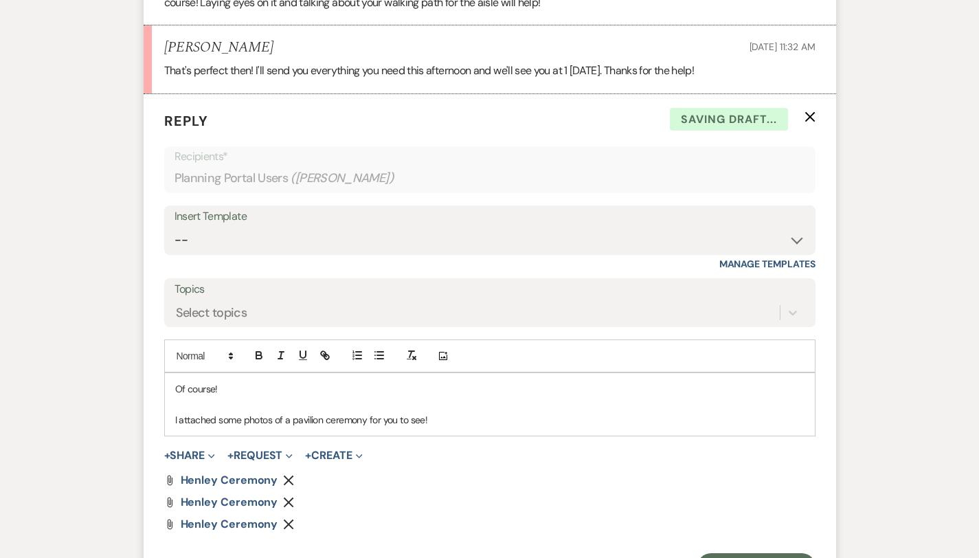
scroll to position [2755, 0]
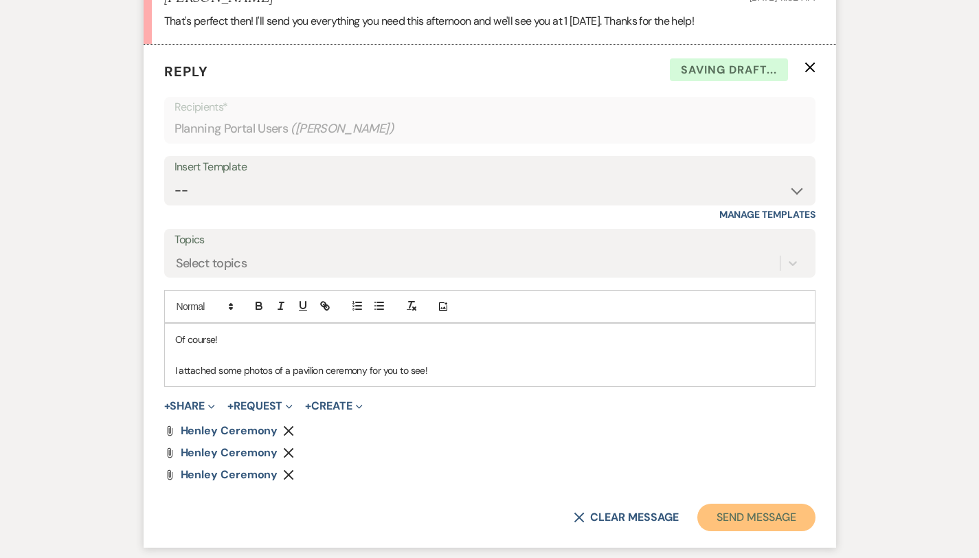
click at [807, 504] on button "Send Message" at bounding box center [757, 517] width 118 height 27
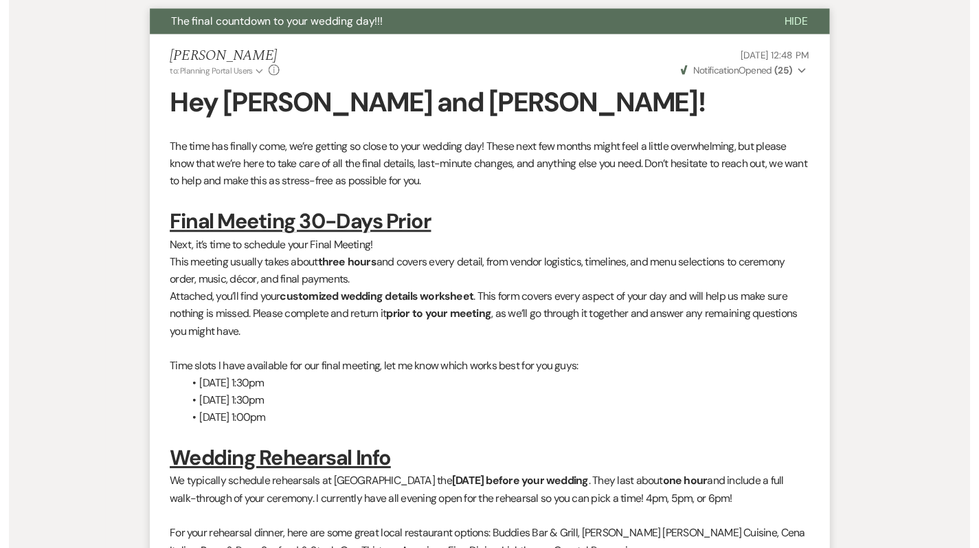
scroll to position [0, 0]
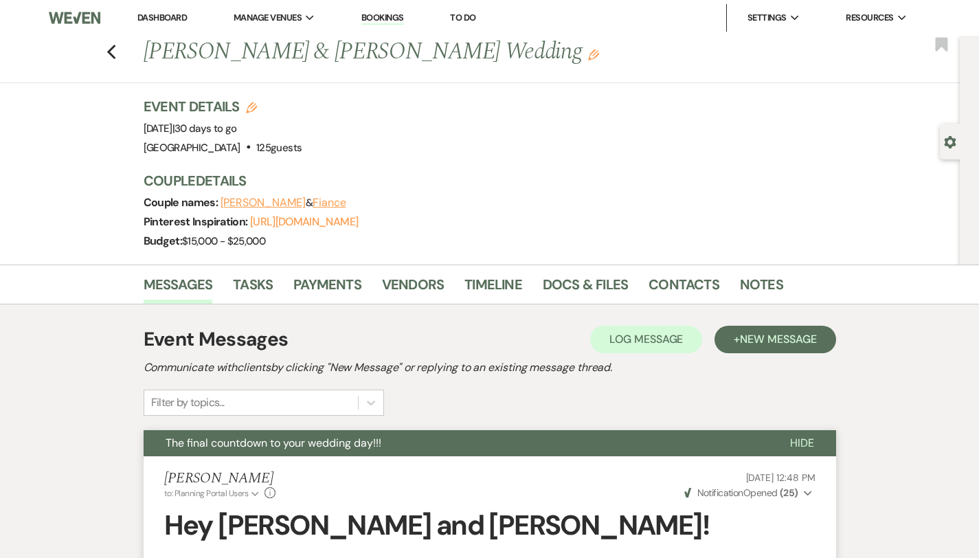
click at [164, 16] on link "Dashboard" at bounding box center [161, 18] width 49 height 12
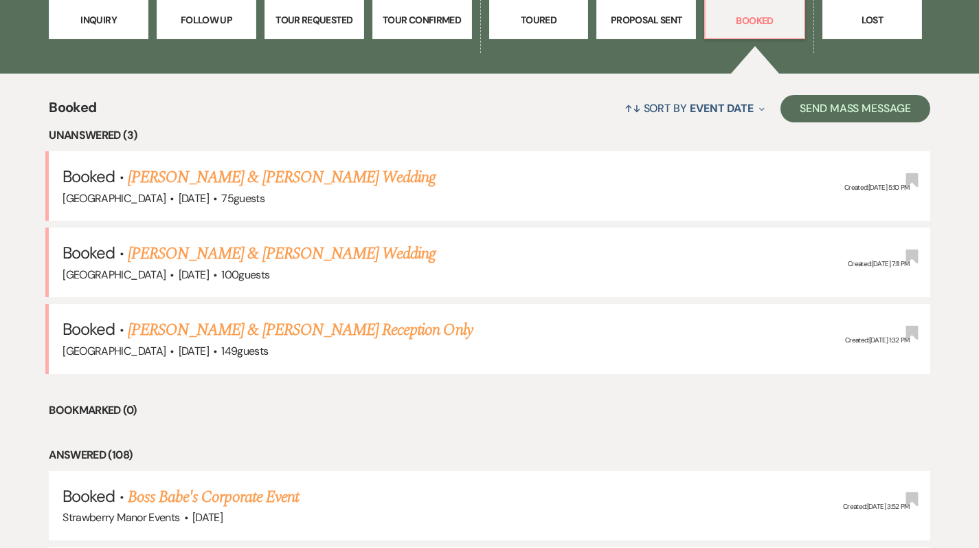
scroll to position [459, 0]
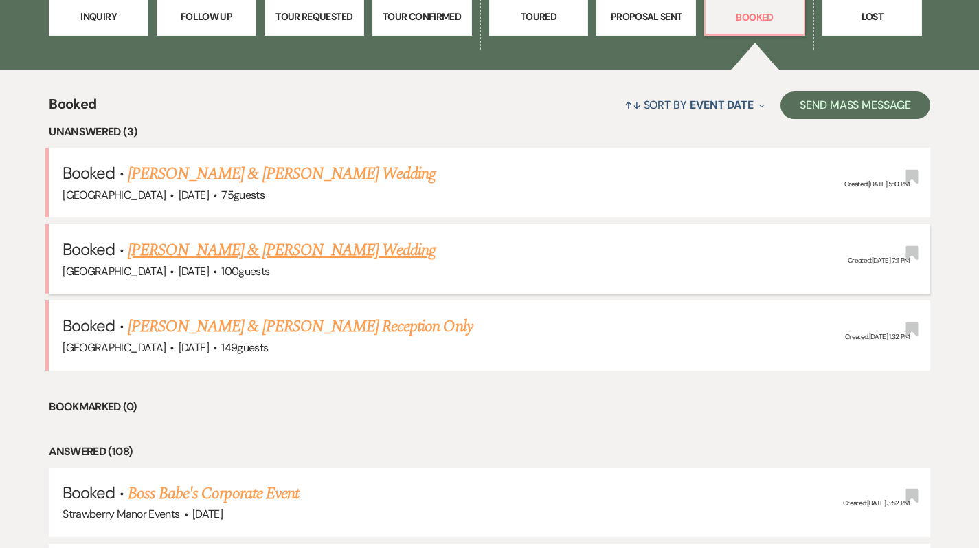
click at [278, 243] on link "[PERSON_NAME] & [PERSON_NAME] Wedding" at bounding box center [282, 250] width 308 height 25
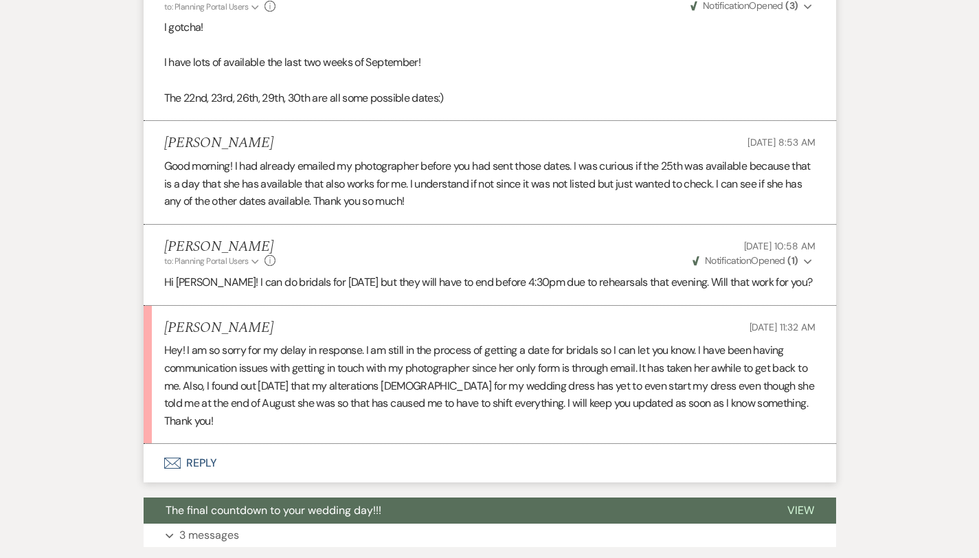
scroll to position [805, 0]
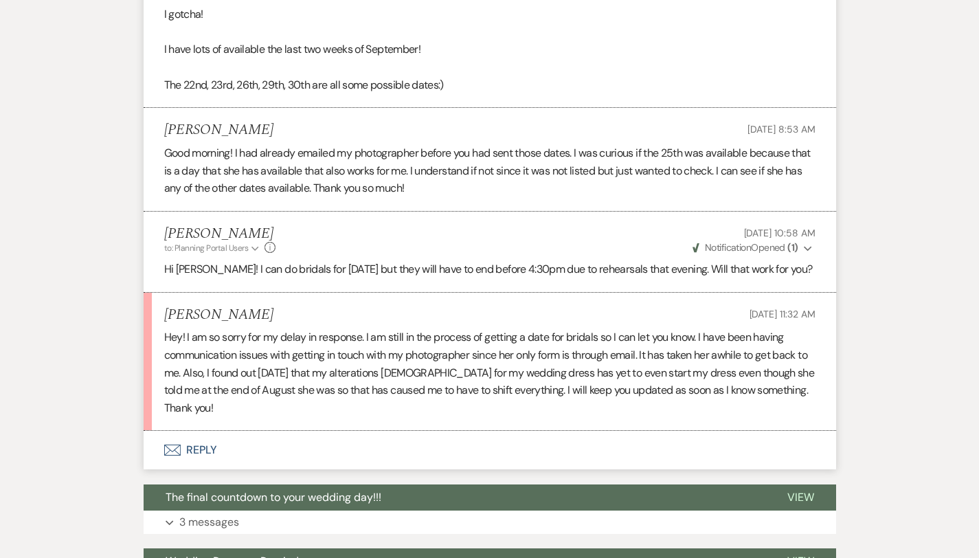
click at [157, 438] on button "Envelope Reply" at bounding box center [490, 450] width 693 height 38
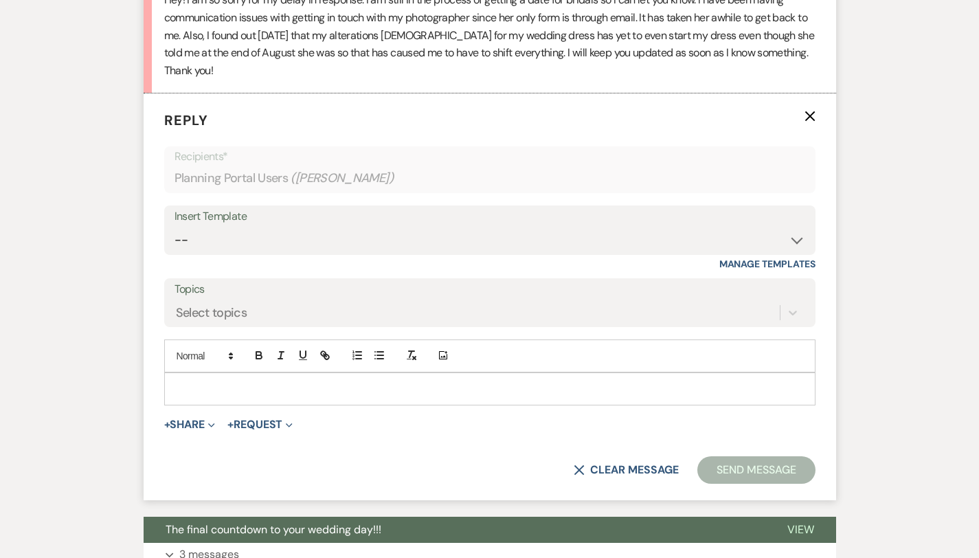
click at [165, 384] on div at bounding box center [490, 389] width 650 height 32
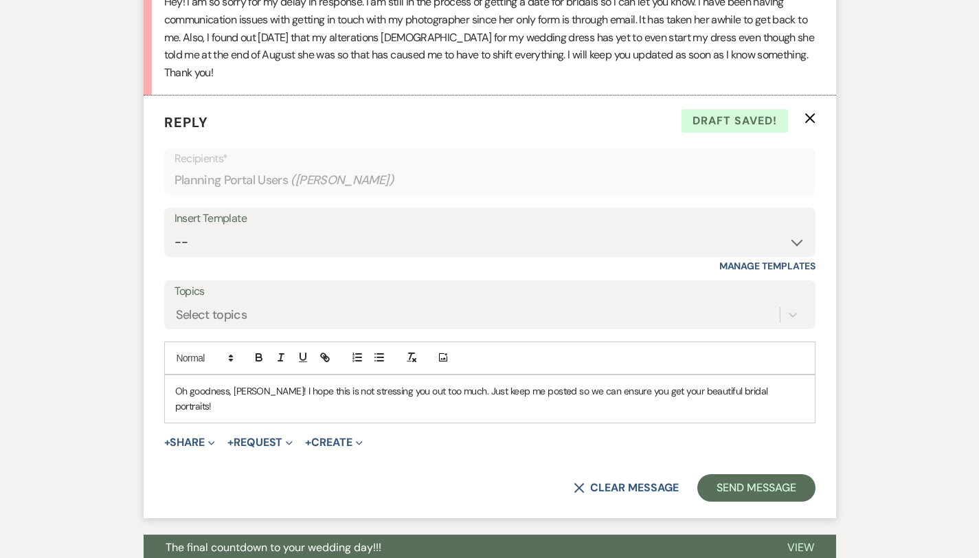
scroll to position [1144, 0]
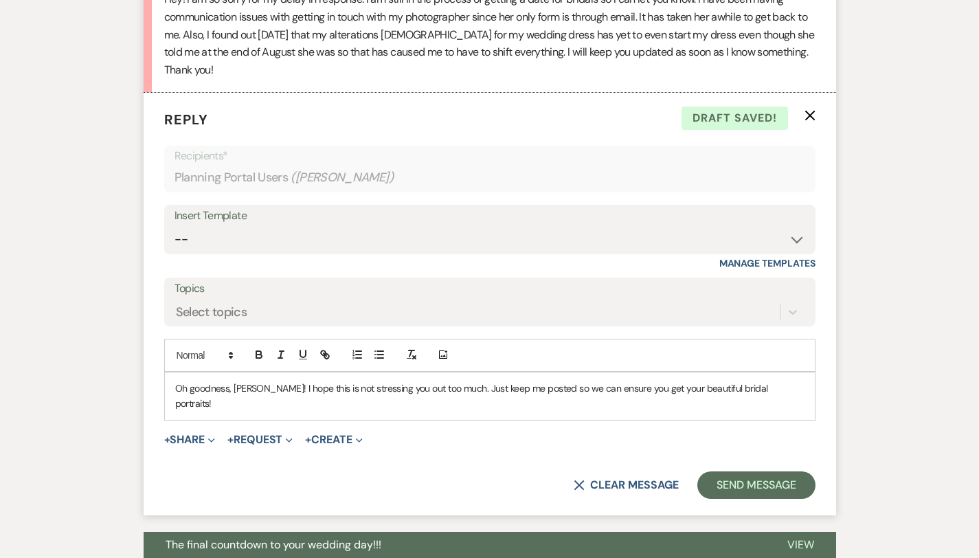
click at [599, 381] on p "Oh goodness, [PERSON_NAME]! I hope this is not stressing you out too much. Just…" at bounding box center [490, 396] width 630 height 31
click at [773, 471] on button "Send Message" at bounding box center [757, 484] width 118 height 27
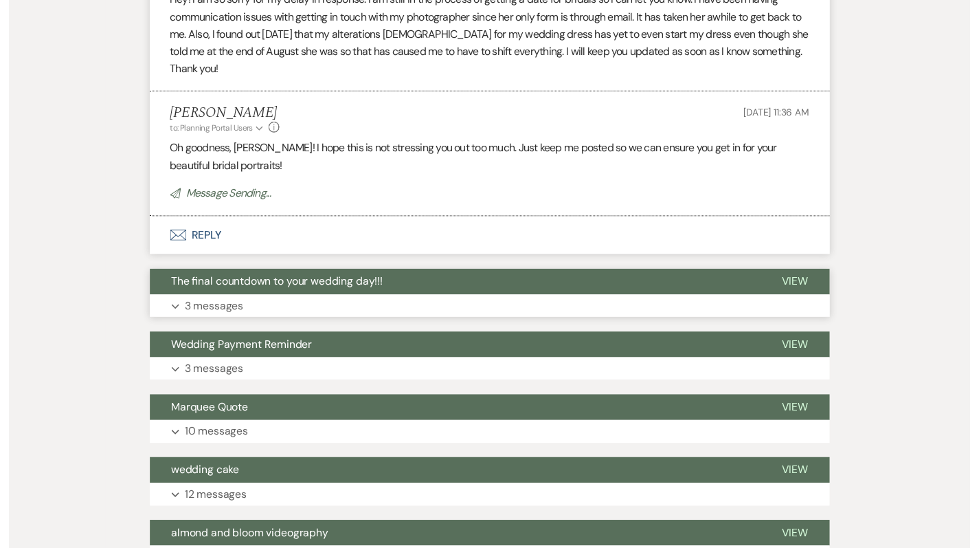
scroll to position [0, 0]
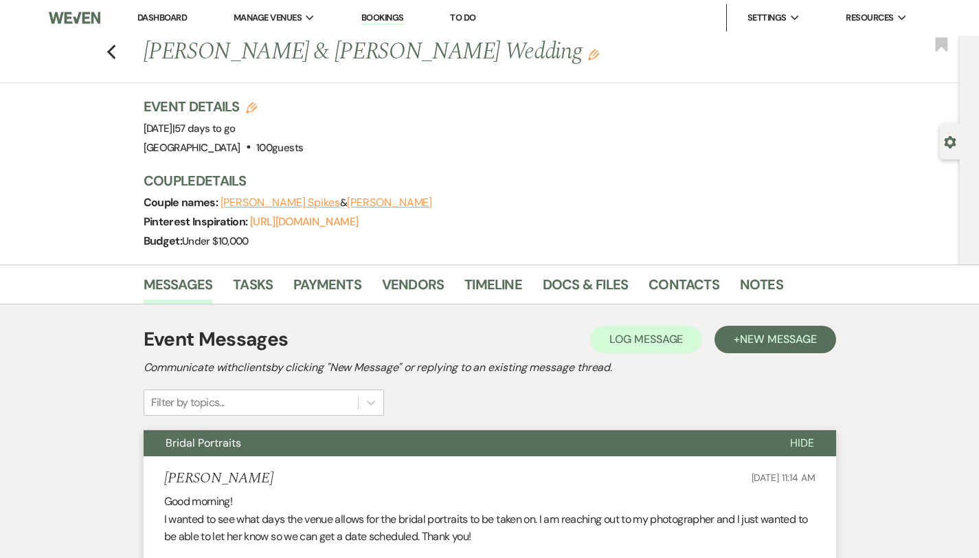
click at [159, 19] on link "Dashboard" at bounding box center [161, 18] width 49 height 12
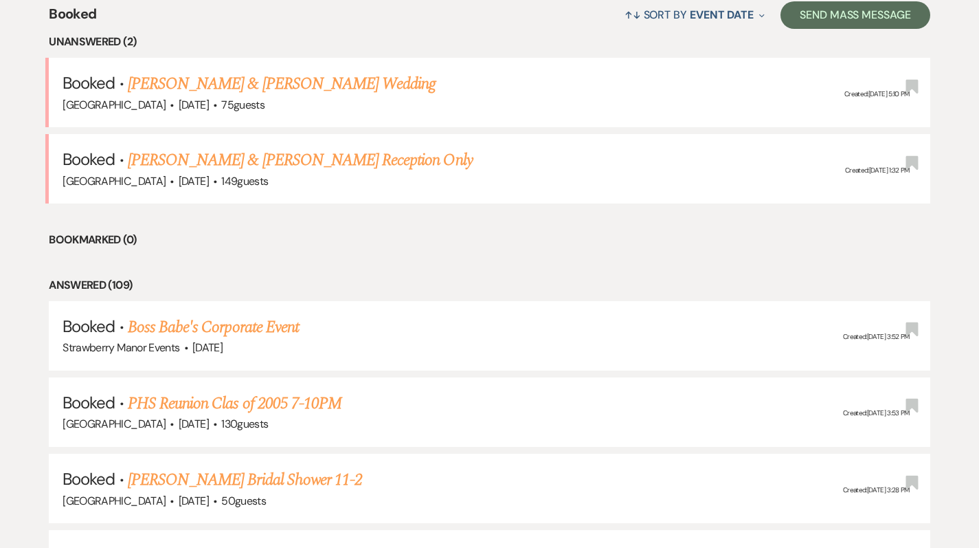
scroll to position [548, 0]
